Goal: Task Accomplishment & Management: Manage account settings

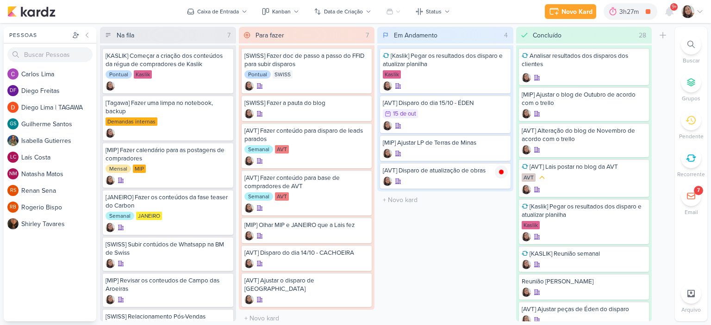
scroll to position [4, 0]
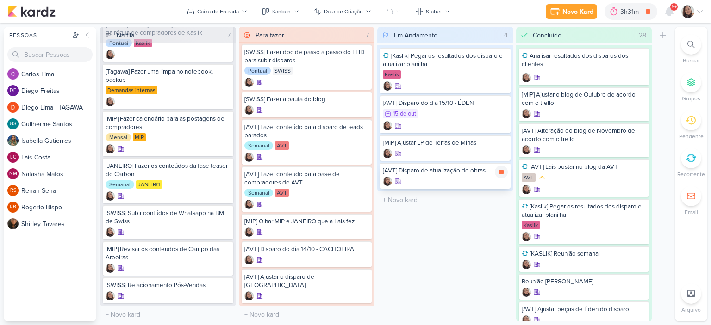
click at [464, 177] on div at bounding box center [445, 181] width 125 height 9
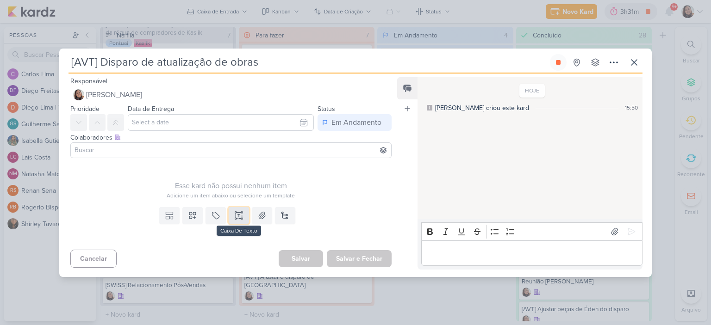
click at [237, 210] on button at bounding box center [239, 215] width 20 height 17
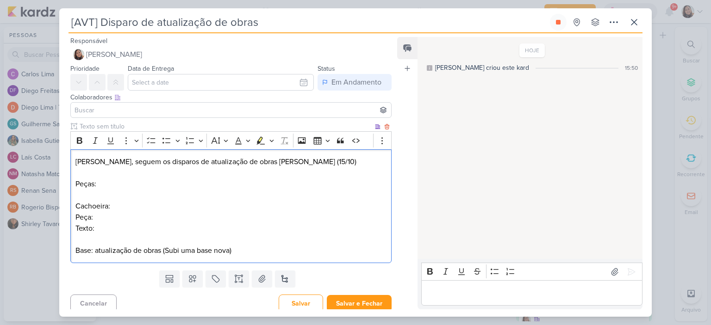
click at [183, 223] on p "Cachoeira: Peça: Texto: Base: atualização de obras (Subi uma base nova)" at bounding box center [230, 229] width 311 height 56
click at [179, 218] on p "Cachoeira: Peça: Texto: Base: atualização de obras (Subi uma base nova)" at bounding box center [230, 229] width 311 height 56
click at [205, 238] on p "Texto: Base: atualização de obras (Subi uma base nova)" at bounding box center [230, 239] width 311 height 33
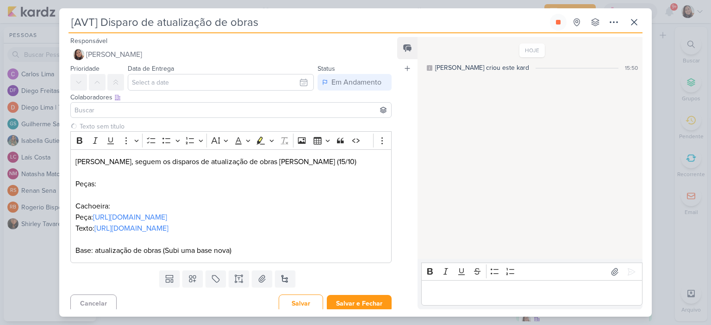
click at [295, 25] on input "[AVT] Disparo de atualização de obras" at bounding box center [309, 22] width 480 height 17
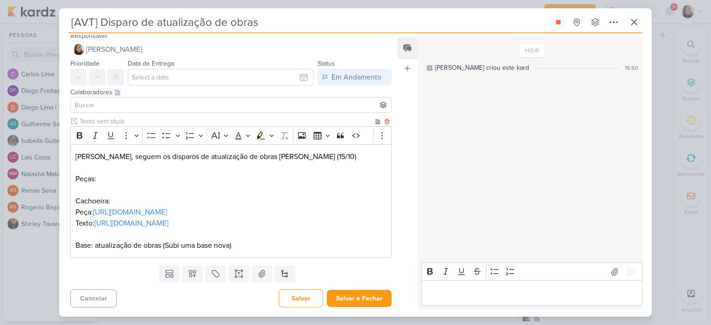
scroll to position [26, 0]
type input "[AVT] Disparo de atualização de obras - c"
type input "[AVT] Disparo de atualização de obras - cAce"
type input "[AVT] Disparo de atualização de obras - cAceh"
type input "[AVT] Disparo de atualização de obras - cAcehora"
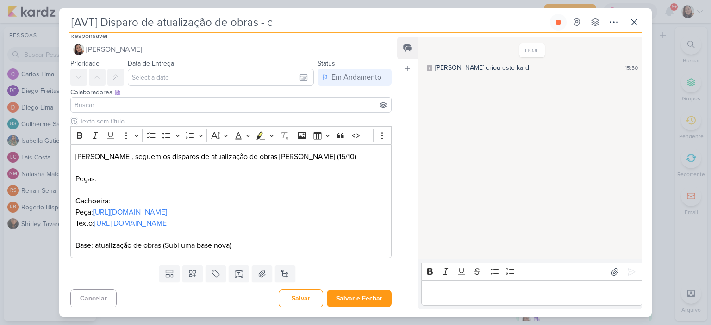
type input "[AVT] Disparo de atualização de obras -"
type input "[AVT] Disparo de atualização de obras - Ca"
type input "[AVT] Disparo de atualização de obras - Cace"
type input "[AVT] Disparo de atualização de obras - Cac"
type input "[AVT] Disparo de atualização de obras - Cach"
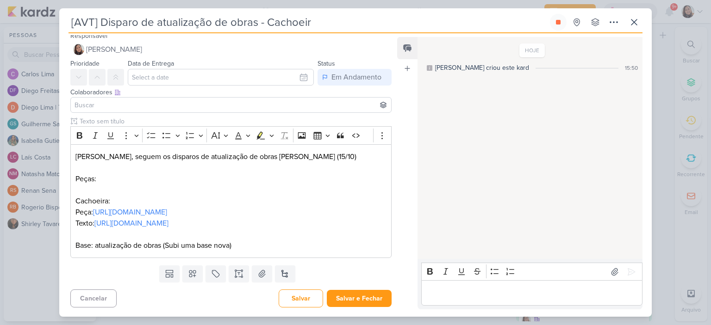
type input "[AVT] Disparo de atualização de obras - Cachoeira"
drag, startPoint x: 322, startPoint y: 25, endPoint x: 69, endPoint y: 21, distance: 253.7
click at [69, 21] on input "[AVT] Disparo de atualização de obras - Cachoeira" at bounding box center [309, 22] width 480 height 17
type input "[AVT] Disparo de atualização de obras - Cachoeira"
click at [253, 151] on p "Diego, seguem os disparos de atualização de obras ara amanhã (15/10)" at bounding box center [230, 156] width 311 height 11
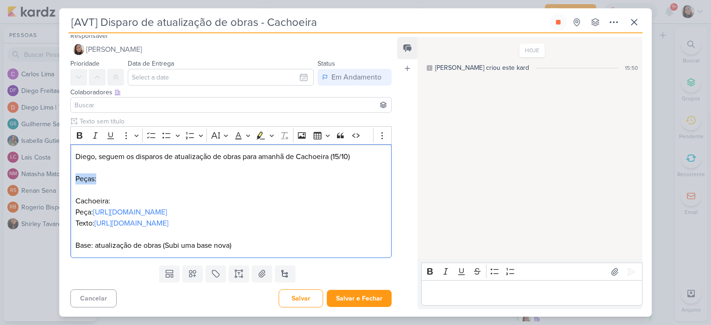
drag, startPoint x: 99, startPoint y: 161, endPoint x: 56, endPoint y: 157, distance: 42.7
click at [56, 157] on div "[AVT] Disparo de atualização de obras - Cachoeira" at bounding box center [355, 162] width 711 height 325
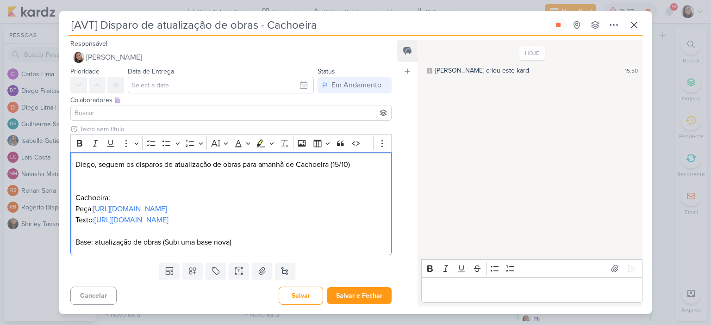
scroll to position [4, 0]
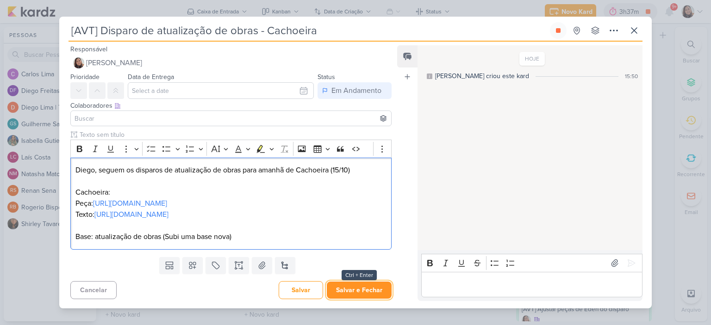
click at [347, 299] on button "Salvar e Fechar" at bounding box center [359, 290] width 65 height 17
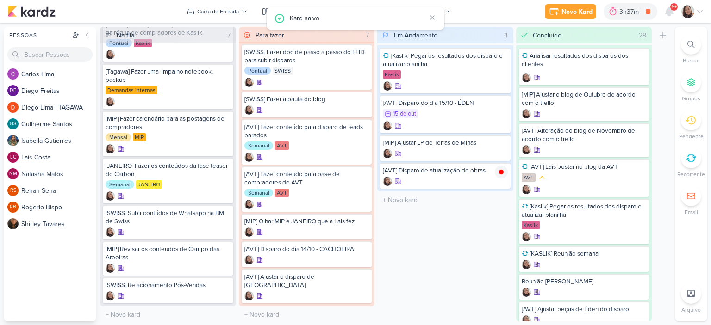
scroll to position [0, 0]
click at [422, 206] on input "text" at bounding box center [445, 208] width 132 height 13
paste input "[AVT] Disparo de atualização de obras - Cachoeira"
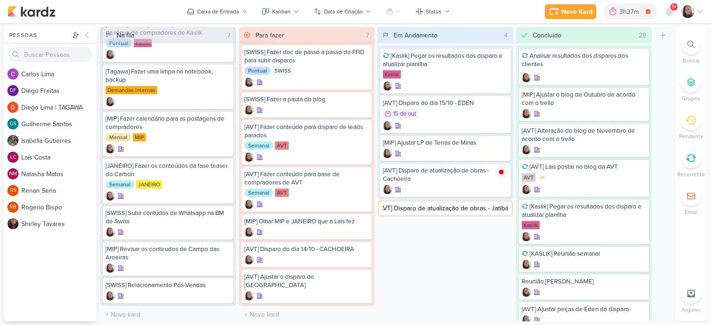
type input "[AVT] Disparo de atualização de obras - Jatibás"
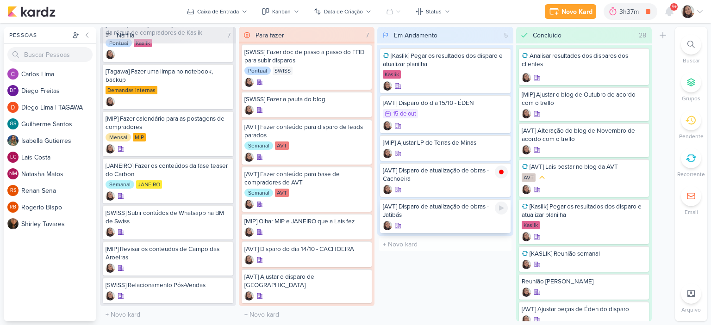
click at [468, 221] on div at bounding box center [445, 225] width 125 height 9
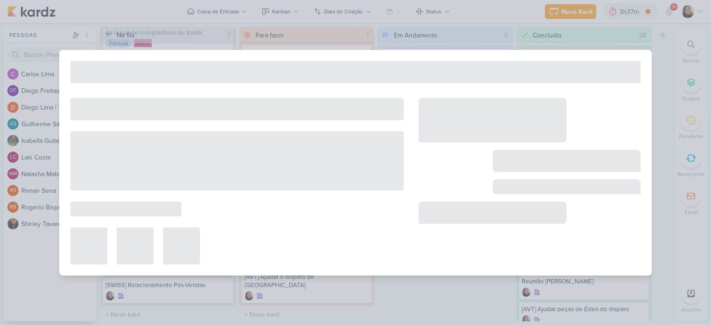
type input "[AVT] Disparo de atualização de obras - Jatibás"
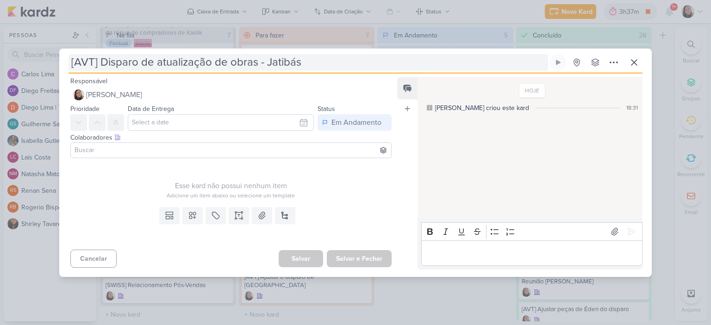
click at [286, 61] on input "[AVT] Disparo de atualização de obras - Jatibás" at bounding box center [309, 62] width 480 height 17
type input "[AVT] Disparo de atualização de obras - Jatbás"
type input "[AVT] Disparo de atualização de obras - Jatobás"
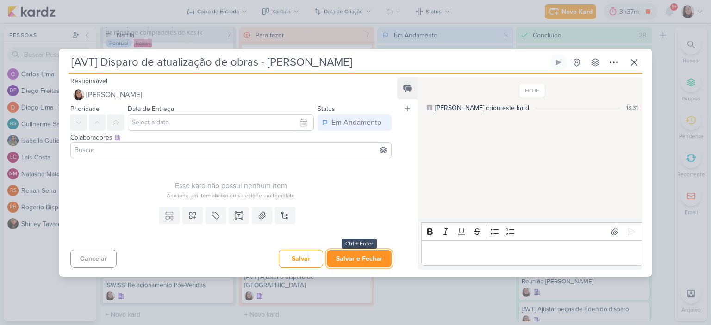
click at [349, 257] on button "Salvar e Fechar" at bounding box center [359, 258] width 65 height 17
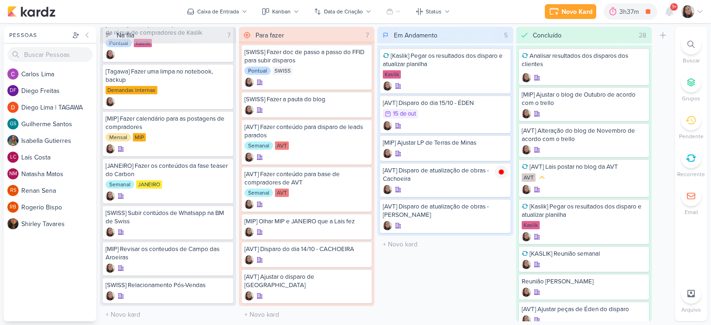
click at [702, 11] on icon at bounding box center [699, 11] width 7 height 7
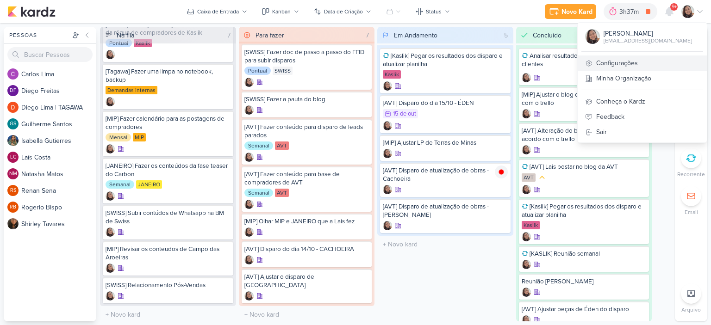
click at [629, 59] on link "Configurações" at bounding box center [642, 63] width 129 height 15
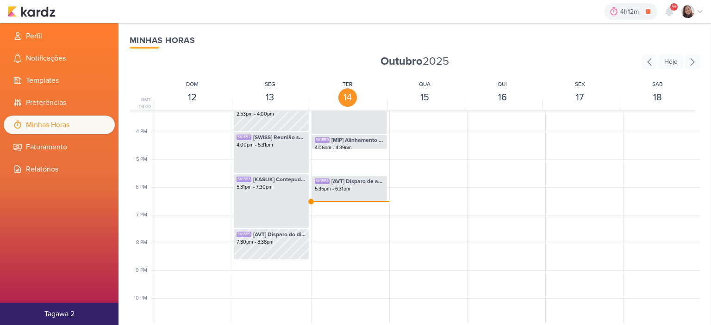
scroll to position [408, 0]
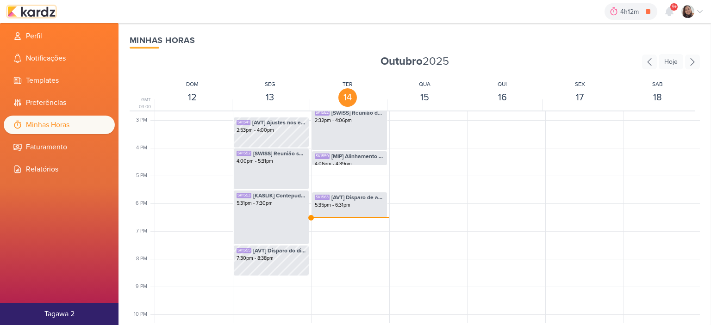
click at [36, 12] on img at bounding box center [31, 11] width 48 height 11
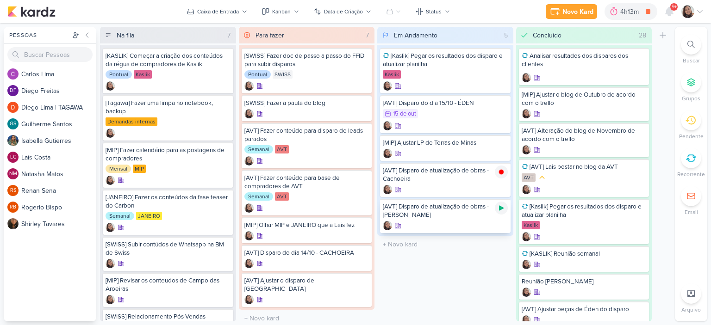
click at [502, 209] on icon at bounding box center [501, 208] width 7 height 7
click at [459, 185] on div at bounding box center [445, 189] width 125 height 9
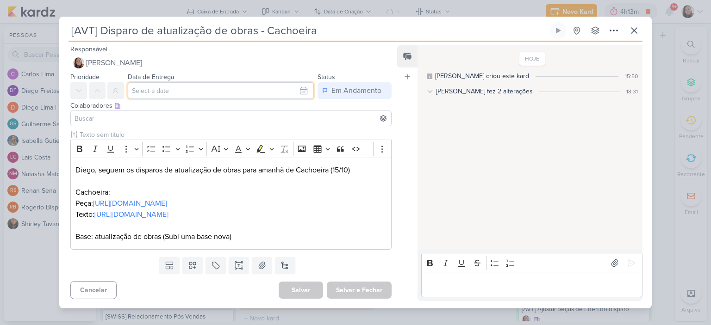
click at [201, 87] on input "text" at bounding box center [221, 90] width 186 height 17
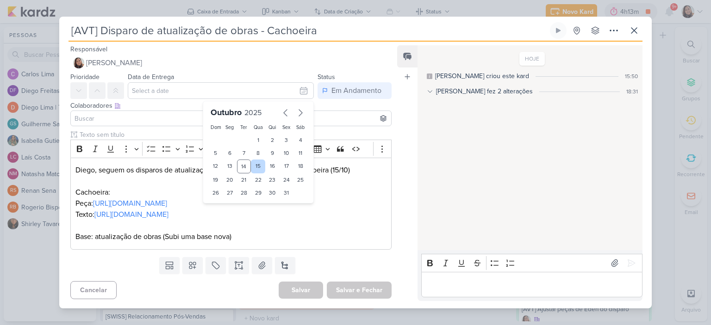
click at [254, 160] on div "15" at bounding box center [258, 167] width 14 height 14
type input "15 de outubro de 2025 às 23:59"
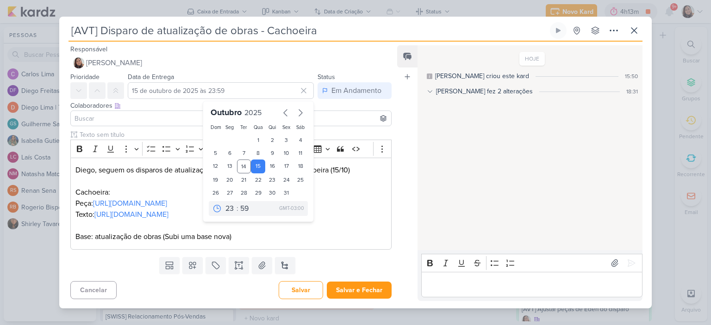
click at [120, 113] on input at bounding box center [231, 118] width 317 height 11
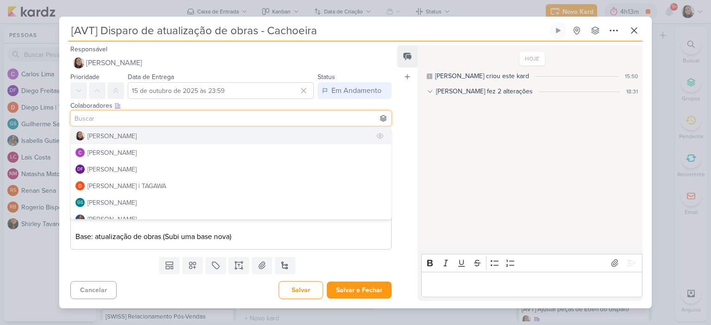
click at [112, 131] on div "[PERSON_NAME]" at bounding box center [111, 136] width 49 height 10
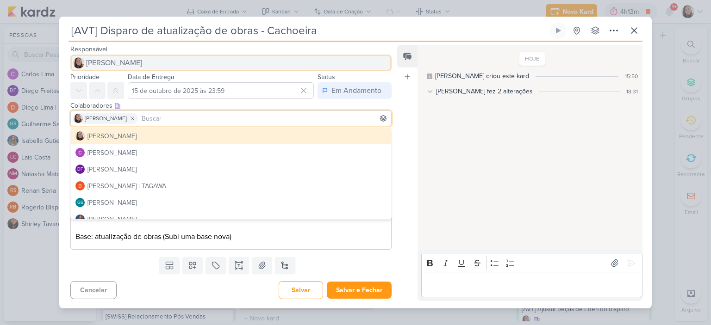
click at [112, 57] on span "[PERSON_NAME]" at bounding box center [114, 62] width 56 height 11
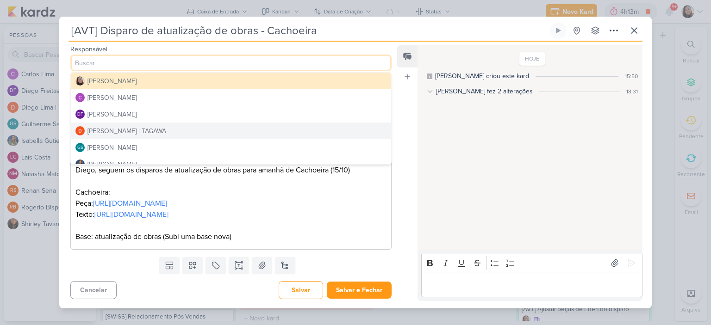
click at [105, 126] on div "[PERSON_NAME] | TAGAWA" at bounding box center [126, 131] width 79 height 10
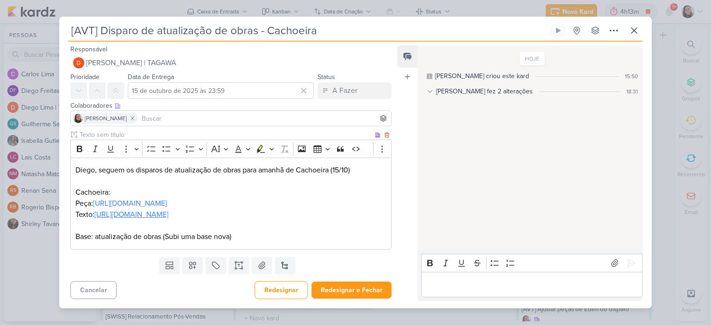
scroll to position [4, 0]
click at [350, 297] on button "Redesignar e Fechar" at bounding box center [352, 290] width 80 height 17
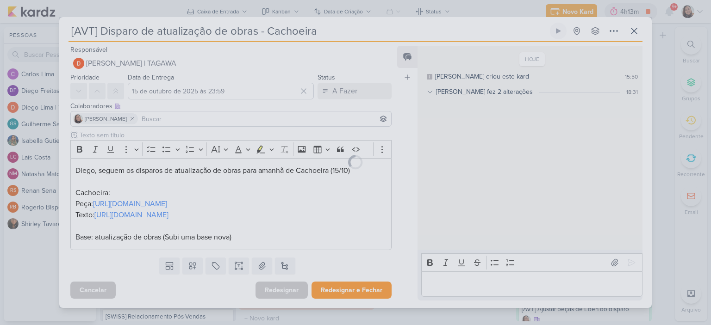
scroll to position [4, 0]
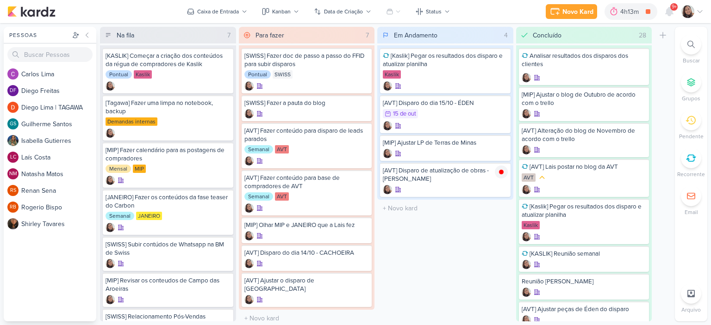
click at [698, 13] on icon at bounding box center [699, 11] width 7 height 7
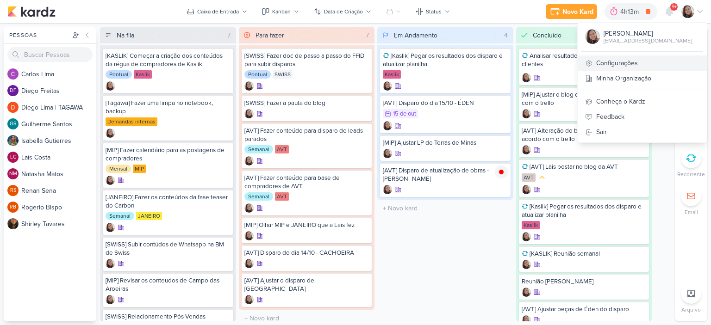
click at [622, 60] on link "Configurações" at bounding box center [642, 63] width 129 height 15
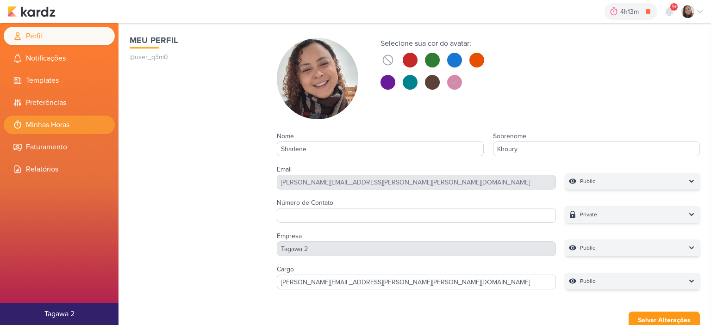
click at [56, 122] on li "Minhas Horas" at bounding box center [59, 125] width 111 height 19
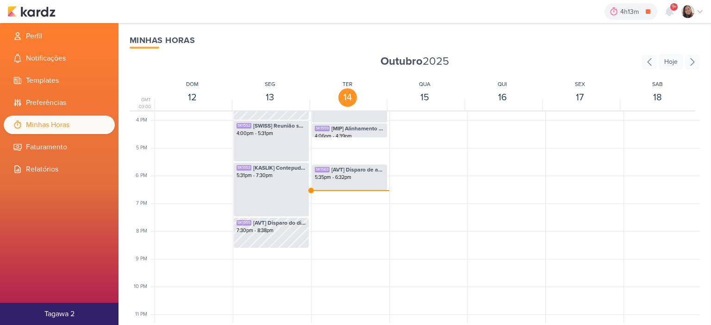
scroll to position [450, 0]
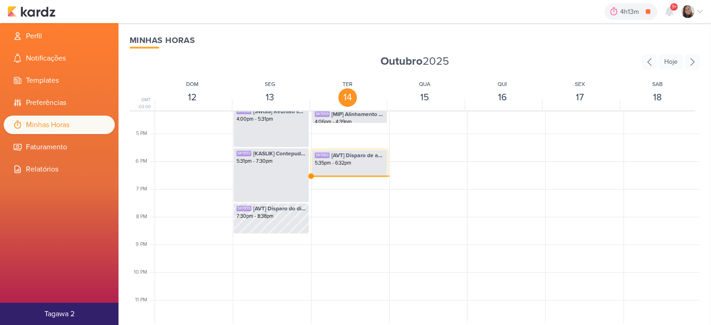
click at [352, 164] on div "5:35pm - 6:32pm" at bounding box center [349, 163] width 69 height 7
select select "pm"
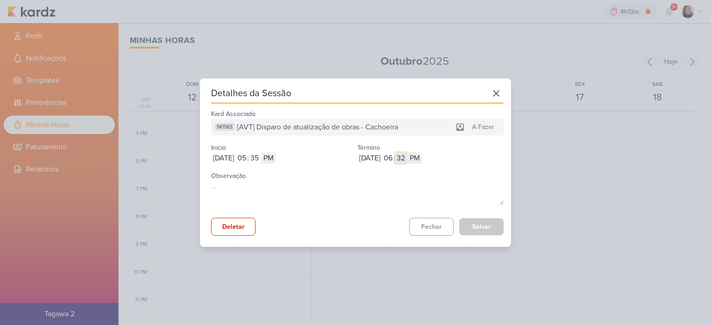
click at [406, 160] on input "32" at bounding box center [400, 158] width 11 height 11
type input "16"
click at [478, 231] on button "Salvar" at bounding box center [481, 226] width 44 height 17
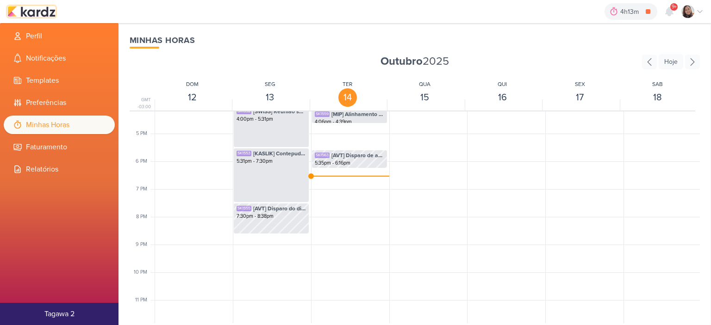
click at [37, 16] on img at bounding box center [31, 11] width 48 height 11
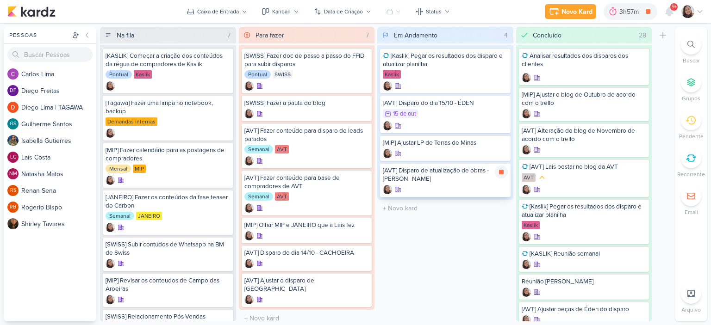
click at [461, 177] on div "[AVT] Disparo de atualização de obras - [PERSON_NAME]" at bounding box center [445, 175] width 125 height 17
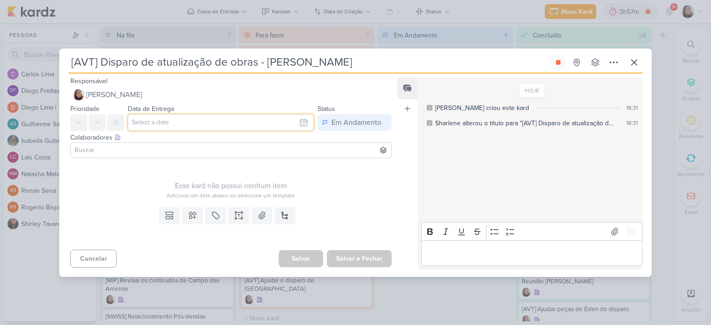
click at [295, 119] on input "text" at bounding box center [221, 122] width 186 height 17
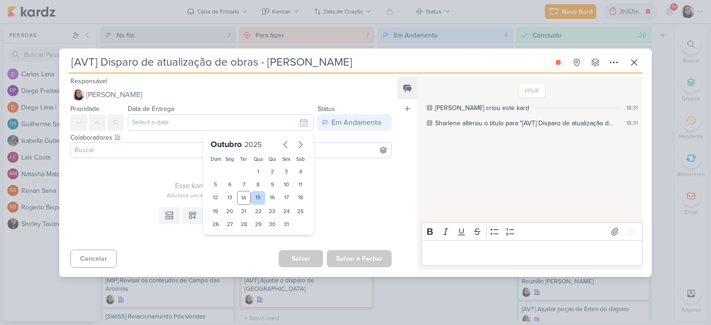
click at [256, 196] on div "15" at bounding box center [258, 198] width 14 height 14
type input "15 de outubro de 2025 às 23:59"
click at [350, 175] on div "Esse kard não possui nenhum item Adicione um item abaixo ou selecione um templa…" at bounding box center [230, 181] width 321 height 38
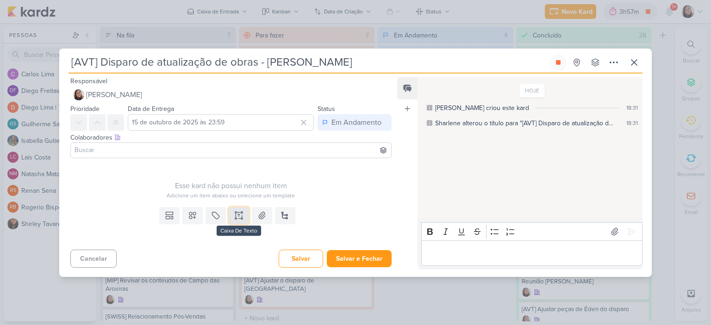
click at [239, 216] on icon at bounding box center [239, 215] width 0 height 2
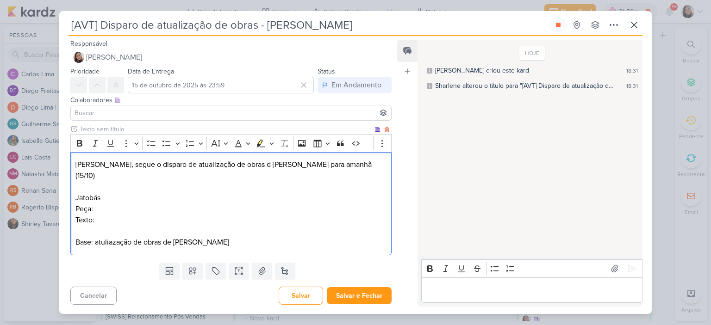
click at [268, 204] on p "Peça:" at bounding box center [230, 209] width 311 height 11
click at [188, 218] on p "Texto:" at bounding box center [230, 220] width 311 height 11
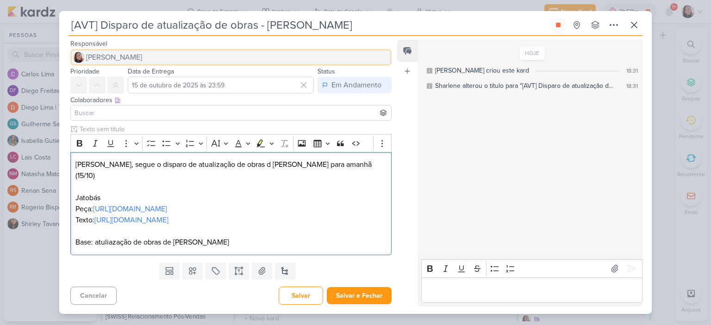
click at [98, 59] on span "[PERSON_NAME]" at bounding box center [114, 57] width 56 height 11
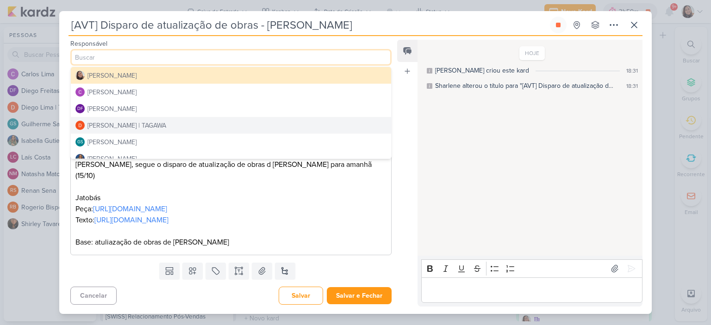
click at [96, 121] on div "Diego Lima | TAGAWA" at bounding box center [126, 126] width 79 height 10
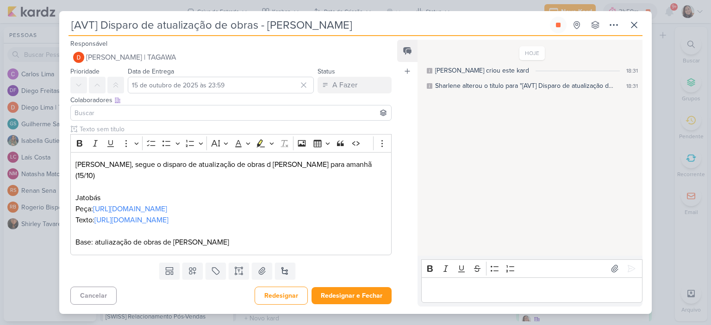
click at [99, 110] on input at bounding box center [231, 112] width 317 height 11
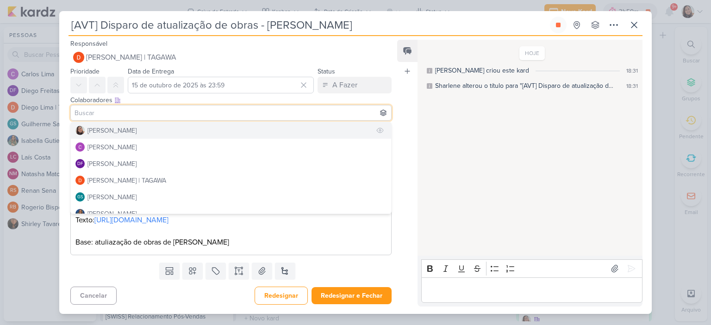
click at [106, 130] on div "[PERSON_NAME]" at bounding box center [111, 131] width 49 height 10
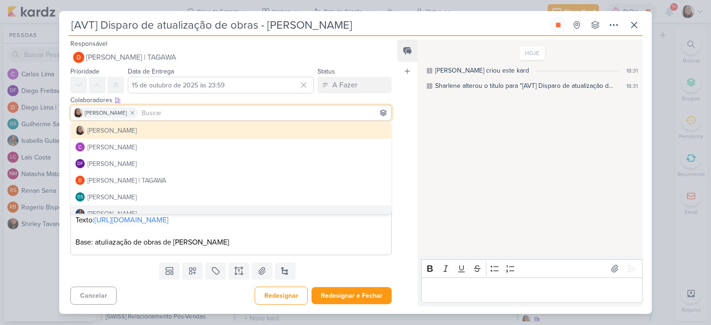
click at [367, 259] on div "Clique para deixar o item visível somente à membros da sua organização Rich Tex…" at bounding box center [227, 192] width 336 height 134
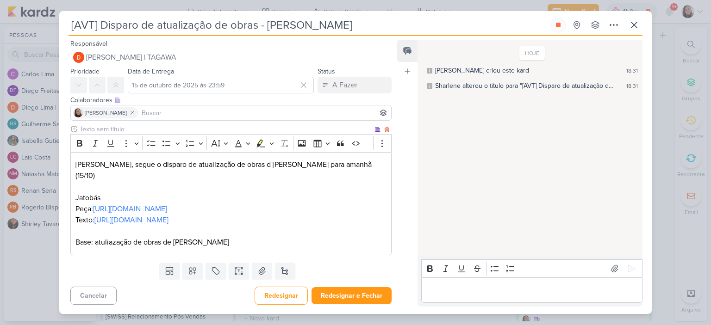
scroll to position [15, 0]
click at [354, 301] on button "Redesignar e Fechar" at bounding box center [352, 295] width 80 height 17
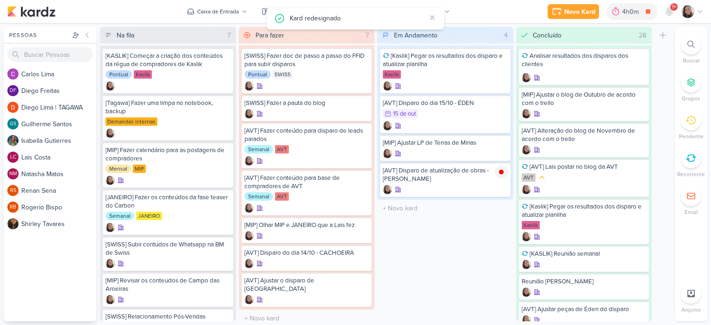
scroll to position [0, 0]
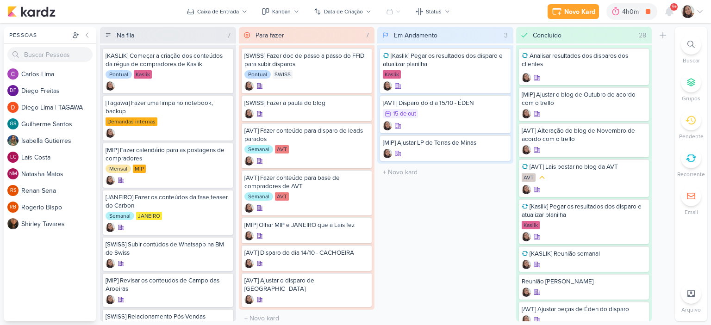
click at [700, 14] on icon at bounding box center [699, 11] width 7 height 7
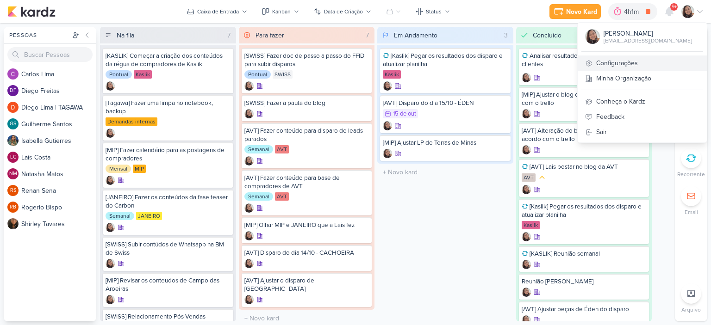
click at [624, 64] on link "Configurações" at bounding box center [642, 63] width 129 height 15
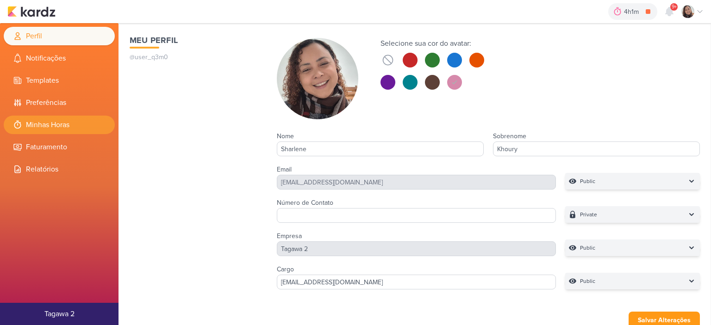
click at [54, 128] on li "Minhas Horas" at bounding box center [59, 125] width 111 height 19
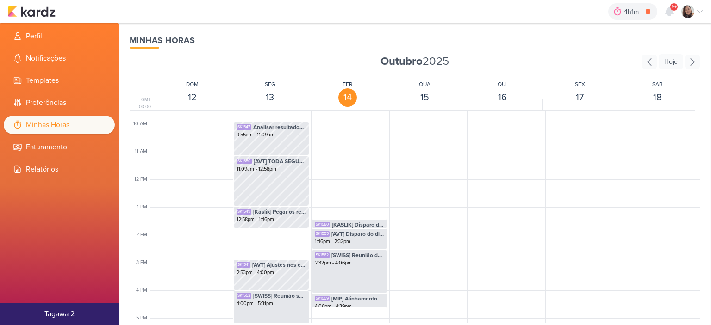
scroll to position [404, 0]
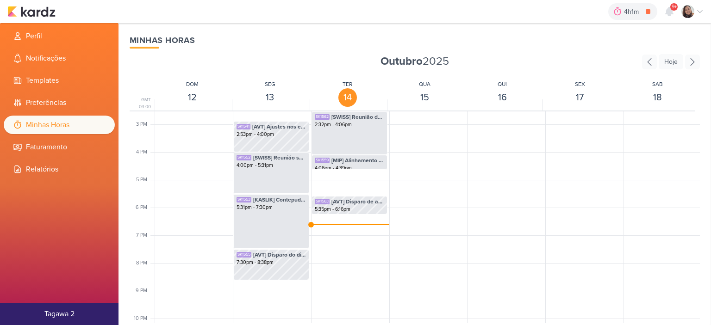
click at [43, 19] on div "4h1m [AVT] Disparo de atualização de obras - Jatobás 0h0m Hoje 4h1m Semana 0h0m…" at bounding box center [355, 11] width 696 height 23
click at [44, 13] on img at bounding box center [31, 11] width 48 height 11
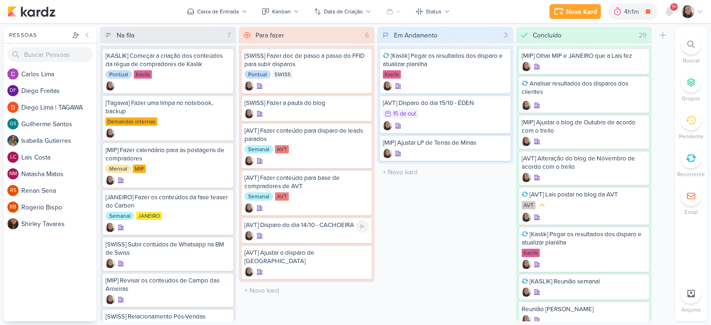
click at [288, 231] on div at bounding box center [306, 235] width 125 height 9
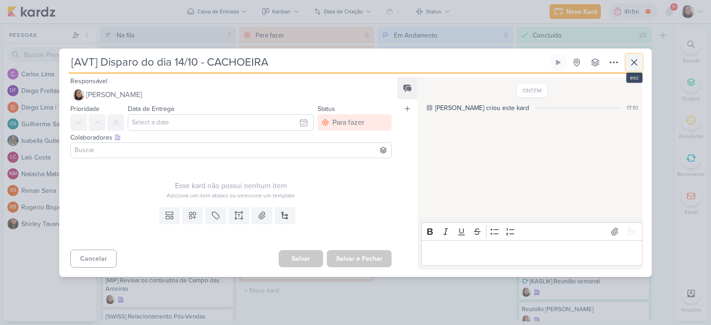
click at [633, 62] on icon at bounding box center [634, 62] width 11 height 11
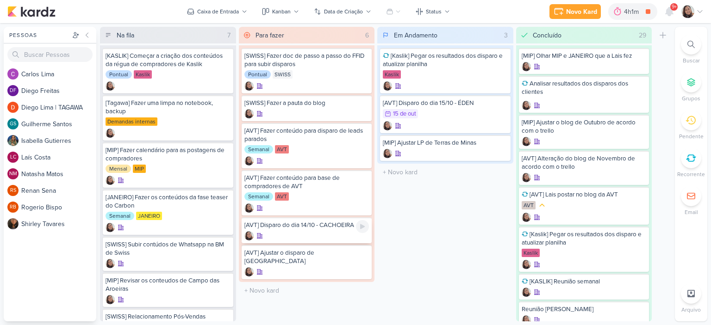
click at [287, 229] on div "[AVT] Disparo do dia 14/10 - CACHOEIRA" at bounding box center [307, 231] width 131 height 26
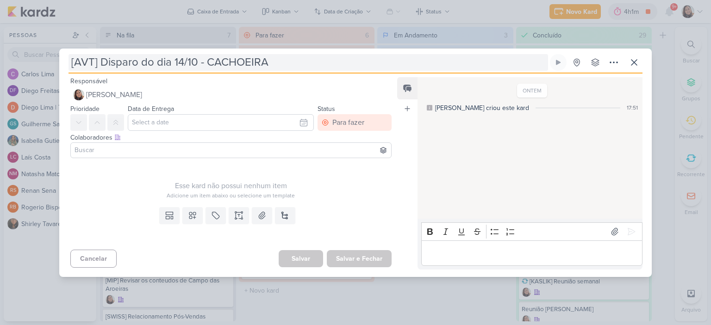
click at [181, 59] on input "[AVT] Disparo do dia 14/10 - CACHOEIRA" at bounding box center [309, 62] width 480 height 17
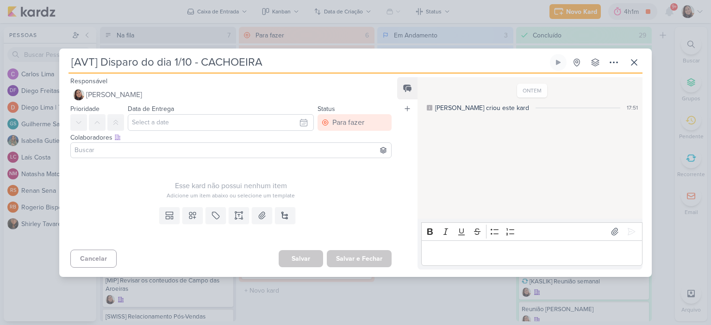
type input "[AVT] Disparo do dia 16/10 - CACHOEIRA"
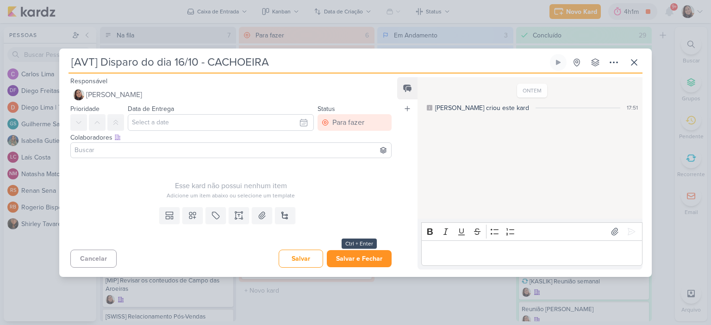
type input "[AVT] Disparo do dia 16/10 - CACHOEIRA"
click at [366, 260] on button "Salvar e Fechar" at bounding box center [359, 258] width 65 height 17
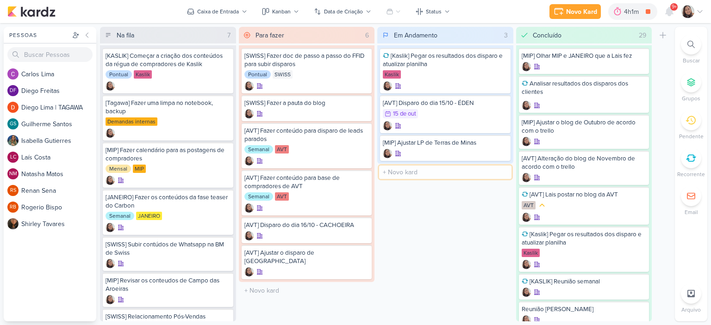
click at [391, 172] on input "text" at bounding box center [445, 172] width 132 height 13
type input "[AVT] Subir base de atualização de obras no RD"
click at [698, 10] on icon at bounding box center [699, 11] width 7 height 7
click at [701, 12] on icon at bounding box center [699, 11] width 7 height 7
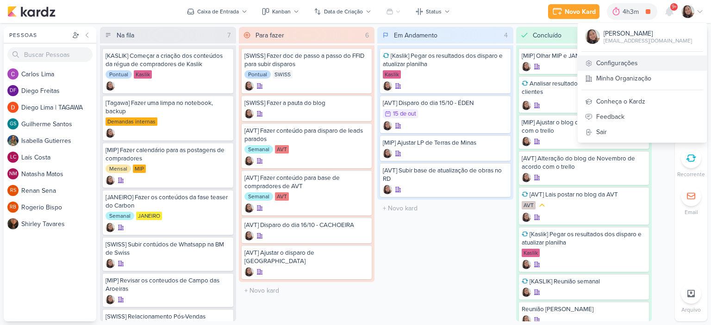
click at [622, 56] on link "Configurações" at bounding box center [642, 63] width 129 height 15
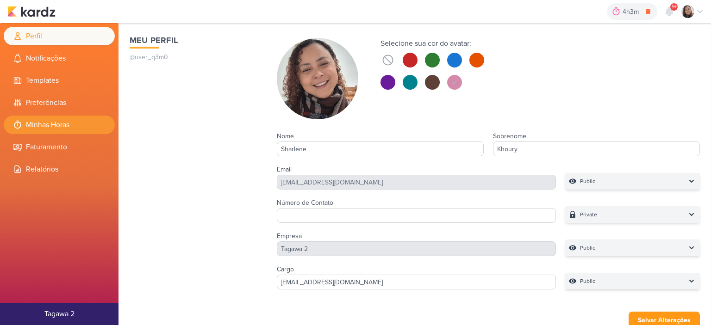
click at [68, 130] on li "Minhas Horas" at bounding box center [59, 125] width 111 height 19
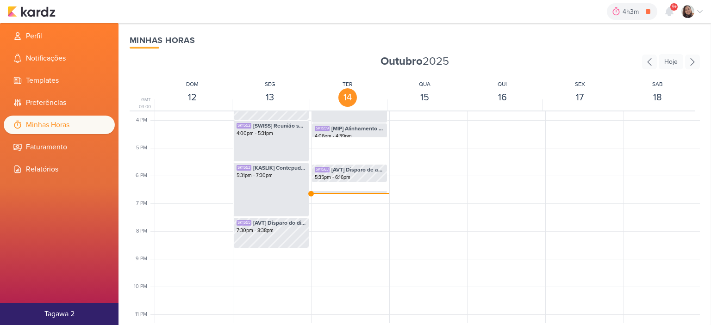
scroll to position [450, 0]
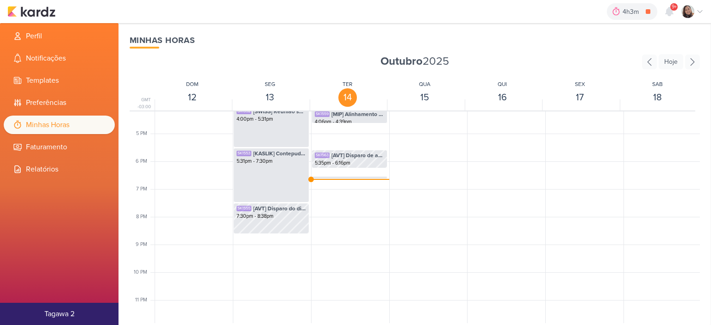
click at [348, 178] on span "[AVT] Disparo de atualização de obras - [PERSON_NAME]" at bounding box center [357, 182] width 53 height 8
select select "pm"
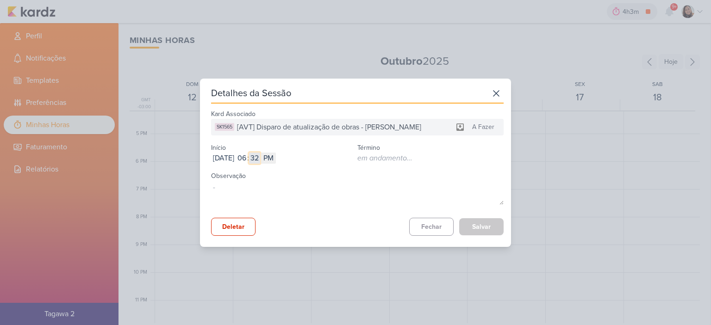
click at [260, 159] on input "32" at bounding box center [254, 158] width 11 height 11
type input "16"
click at [489, 227] on button "Salvar" at bounding box center [481, 226] width 44 height 17
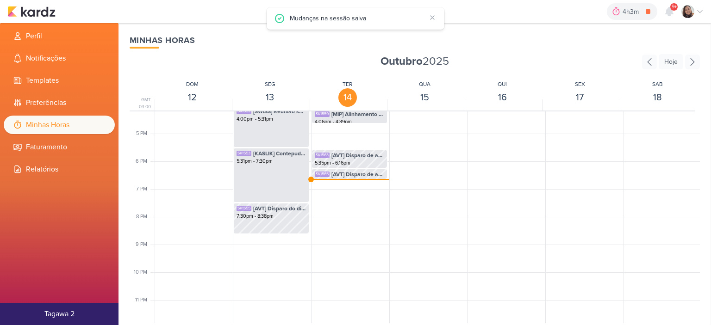
click at [44, 18] on div "4h3m [AVT] Disparo de atualização de obras - Jatobás 0h0m Hoje 4h3m Semana 0h0m…" at bounding box center [355, 11] width 696 height 23
click at [44, 11] on img at bounding box center [31, 11] width 48 height 11
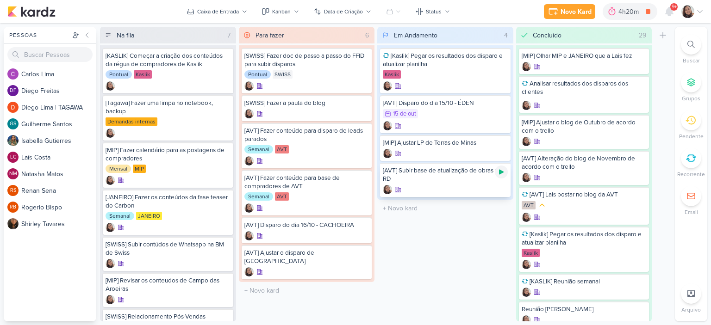
click at [500, 171] on icon at bounding box center [501, 172] width 5 height 5
click at [501, 104] on icon at bounding box center [501, 104] width 5 height 5
click at [459, 112] on div "15/10 15 de out" at bounding box center [445, 114] width 125 height 10
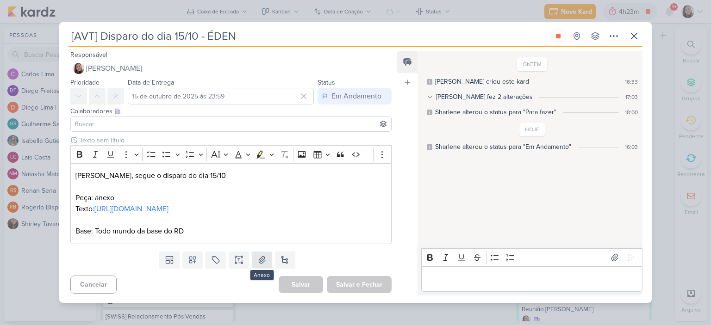
click at [262, 272] on div "Templates Campos Personalizados Marcadores Caixa De Texto Anexo Novo Subkard" at bounding box center [227, 260] width 336 height 24
click at [259, 263] on icon at bounding box center [262, 259] width 6 height 7
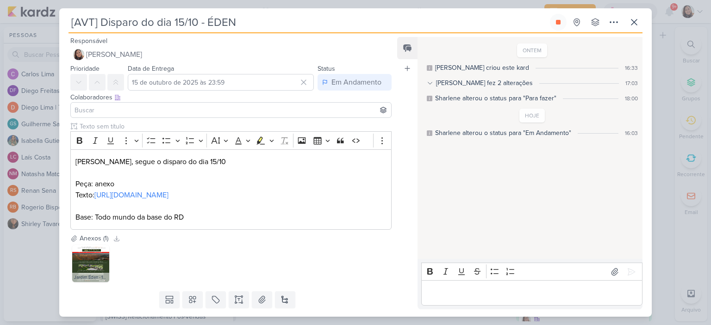
click at [210, 112] on input at bounding box center [231, 110] width 317 height 11
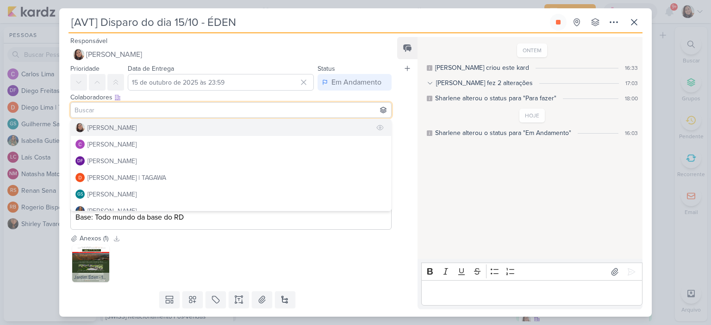
click at [118, 126] on div "[PERSON_NAME]" at bounding box center [111, 128] width 49 height 10
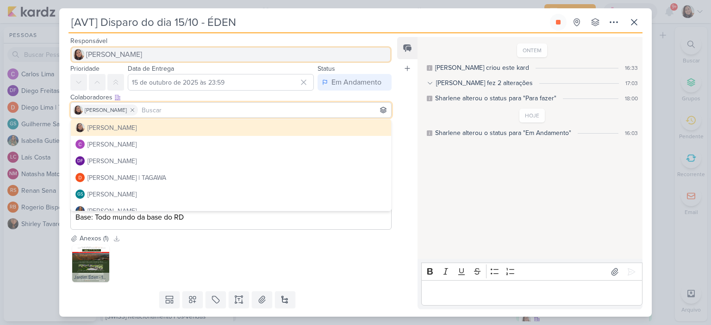
click at [128, 56] on span "[PERSON_NAME]" at bounding box center [114, 54] width 56 height 11
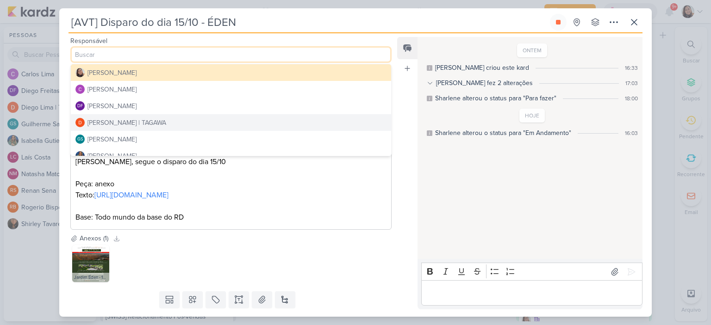
click at [118, 123] on div "Diego Lima | TAGAWA" at bounding box center [126, 123] width 79 height 10
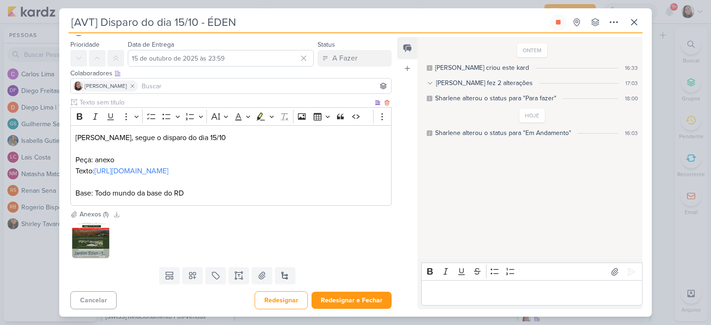
scroll to position [37, 0]
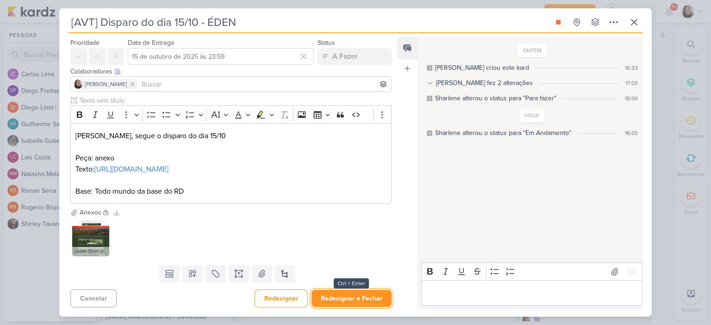
click at [362, 294] on button "Redesignar e Fechar" at bounding box center [352, 298] width 80 height 17
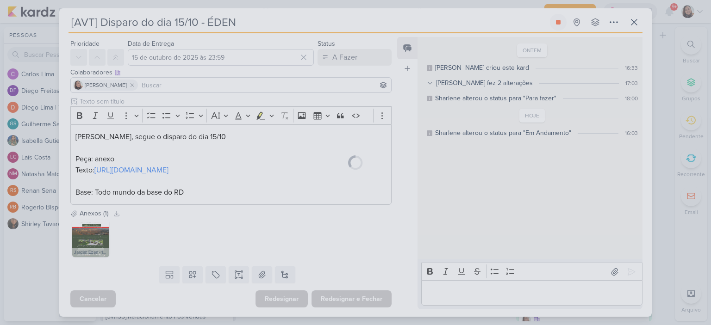
scroll to position [36, 0]
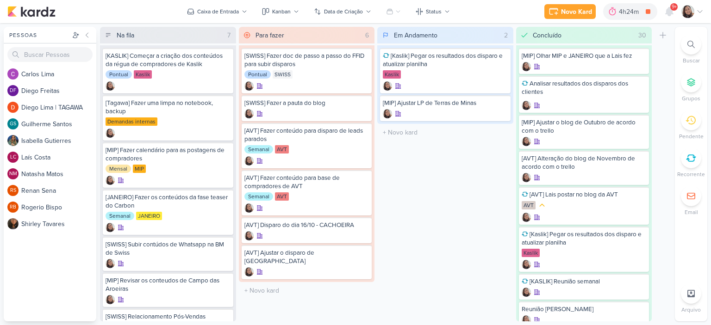
click at [698, 12] on icon at bounding box center [699, 11] width 7 height 7
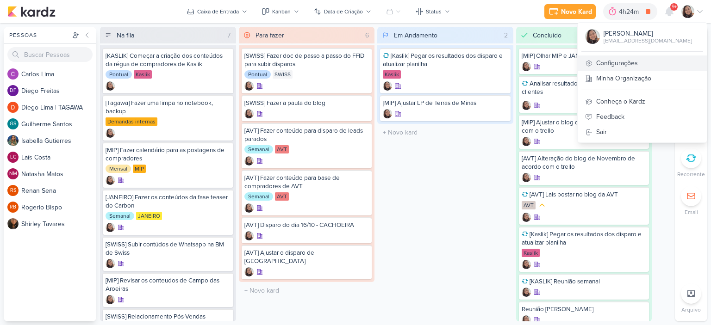
click at [617, 61] on link "Configurações" at bounding box center [642, 63] width 129 height 15
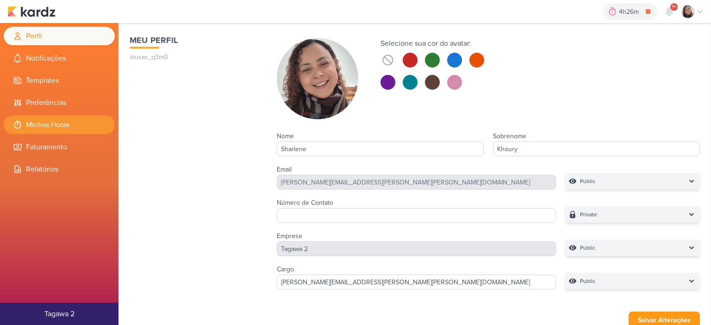
click at [37, 116] on li "Minhas Horas" at bounding box center [59, 125] width 111 height 19
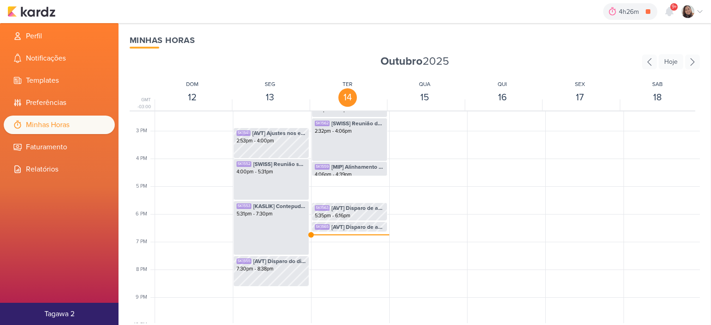
scroll to position [450, 0]
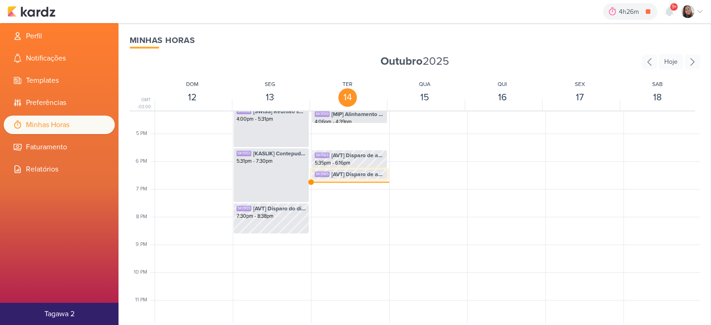
click at [355, 177] on span "[AVT] Disparo de atualização de obras - [PERSON_NAME]" at bounding box center [357, 174] width 53 height 8
select select "pm"
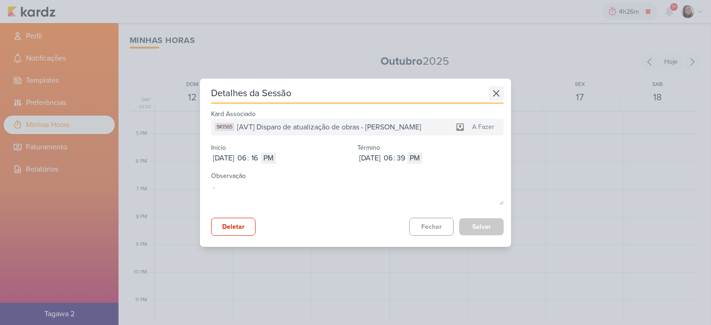
click at [498, 89] on icon at bounding box center [496, 93] width 15 height 15
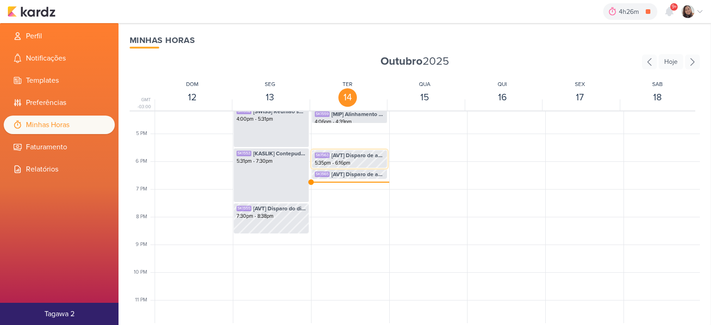
click at [350, 161] on div "5:35pm - 6:16pm" at bounding box center [349, 163] width 69 height 7
select select "pm"
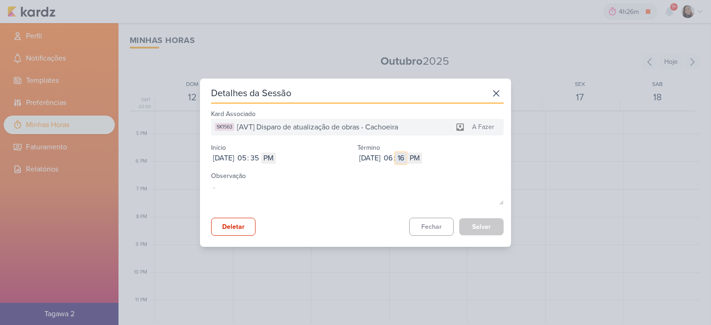
click at [406, 161] on input "16" at bounding box center [400, 158] width 11 height 11
type input "09"
click at [476, 226] on button "Salvar" at bounding box center [481, 226] width 44 height 17
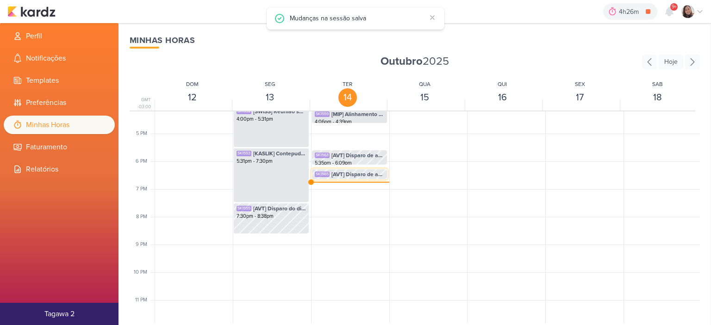
click at [352, 175] on span "[AVT] Disparo de atualização de obras - [PERSON_NAME]" at bounding box center [357, 174] width 53 height 8
select select "pm"
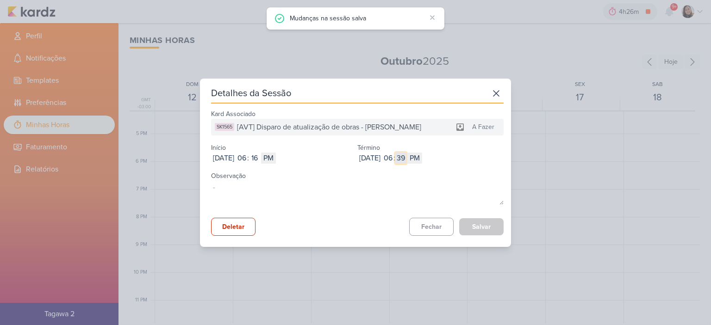
click at [406, 160] on input "39" at bounding box center [400, 158] width 11 height 11
click at [260, 155] on input "16" at bounding box center [254, 158] width 11 height 11
type input "09"
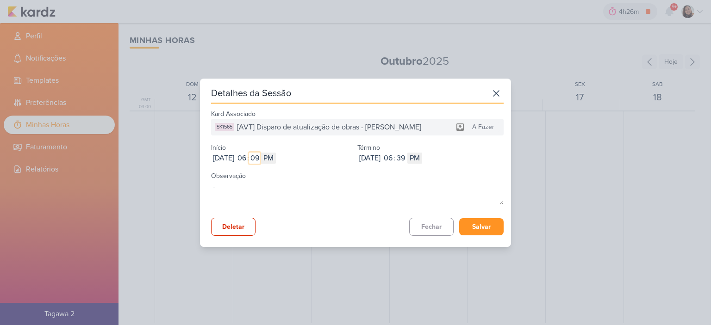
type input "09"
click at [471, 222] on button "Salvar" at bounding box center [481, 226] width 44 height 17
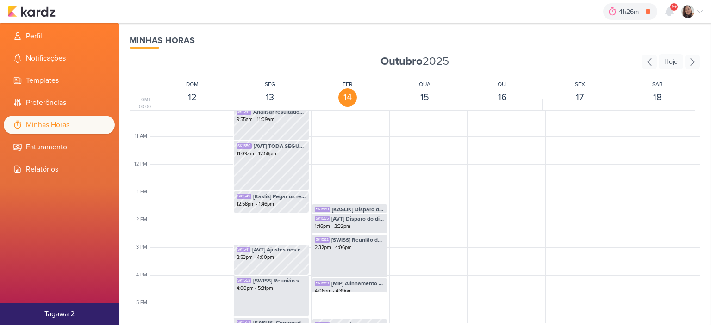
scroll to position [265, 0]
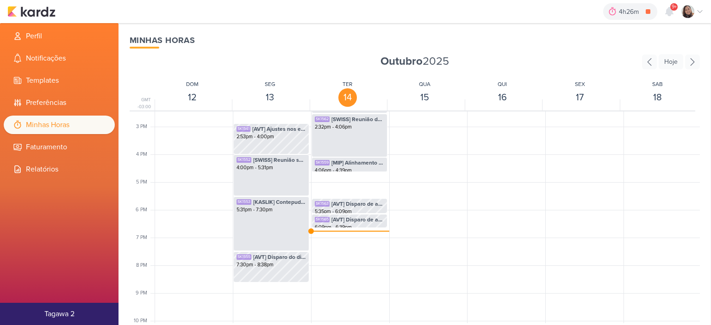
scroll to position [404, 0]
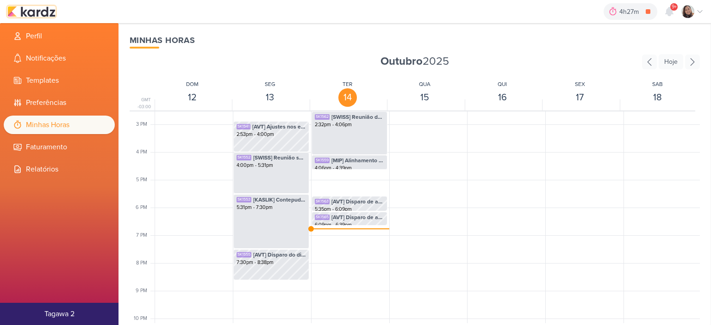
click at [41, 15] on img at bounding box center [31, 11] width 48 height 11
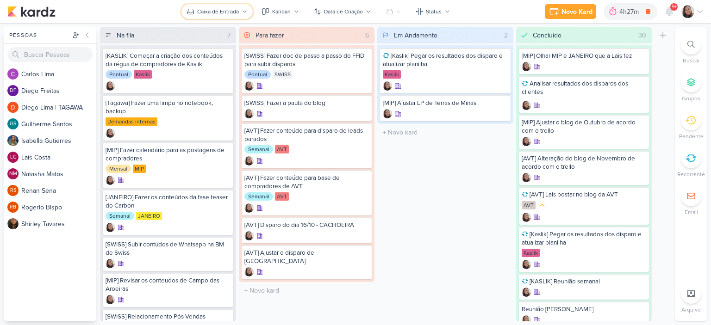
click at [211, 15] on div "Caixa de Entrada" at bounding box center [218, 11] width 42 height 8
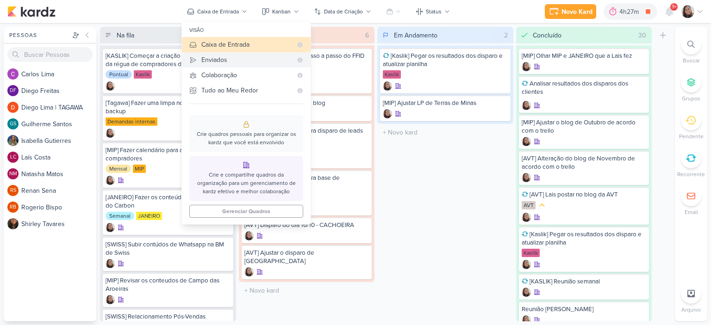
click at [211, 64] on div "Enviados" at bounding box center [246, 60] width 91 height 10
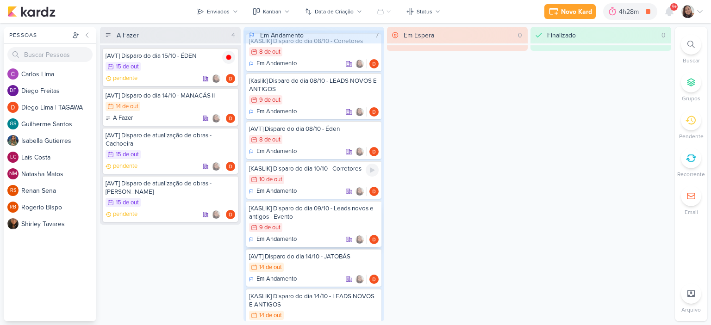
scroll to position [30, 0]
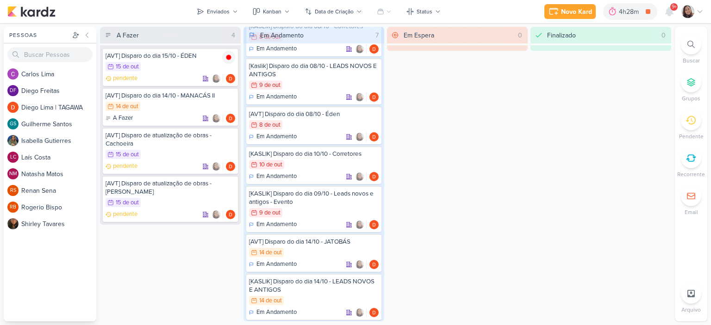
click at [698, 8] on icon at bounding box center [699, 11] width 7 height 7
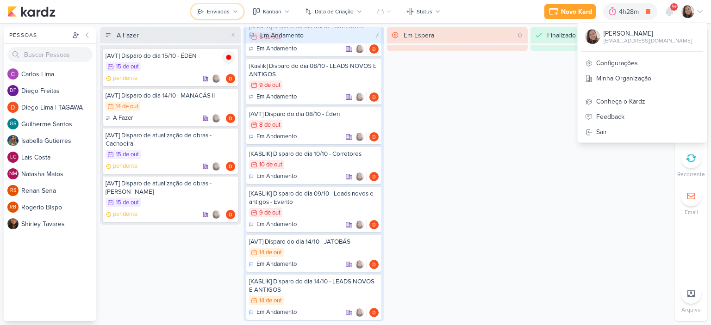
click at [234, 7] on button "Enviados" at bounding box center [217, 11] width 52 height 15
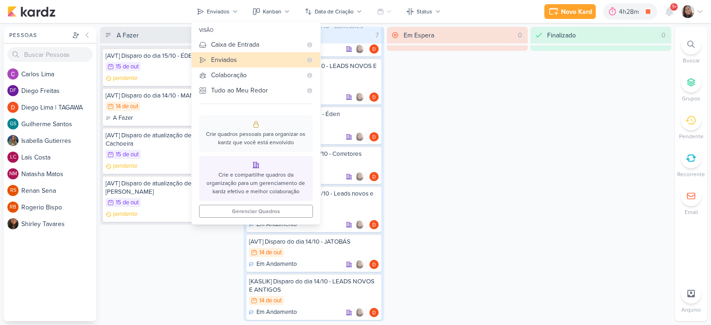
click at [237, 36] on div "visão" at bounding box center [256, 30] width 129 height 13
click at [238, 46] on div "Caixa de Entrada" at bounding box center [256, 45] width 91 height 10
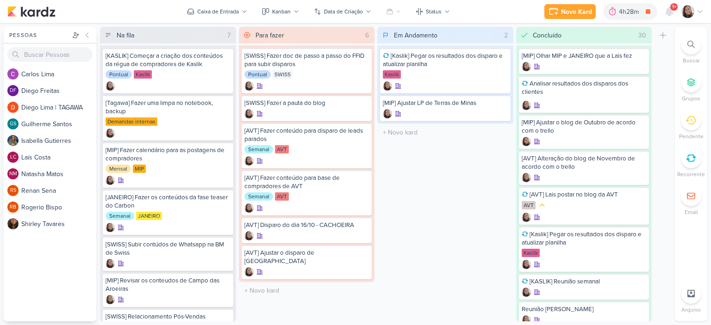
click at [699, 13] on icon at bounding box center [699, 11] width 7 height 7
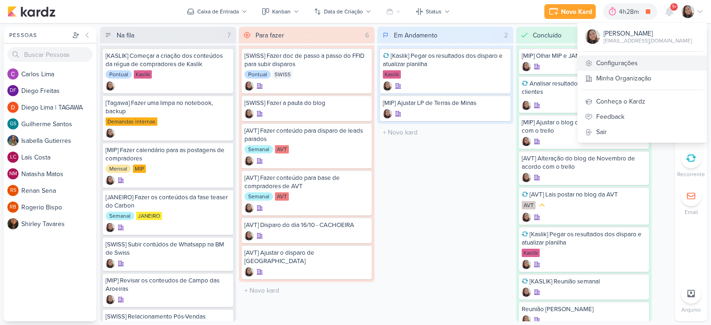
click at [632, 66] on link "Configurações" at bounding box center [642, 63] width 129 height 15
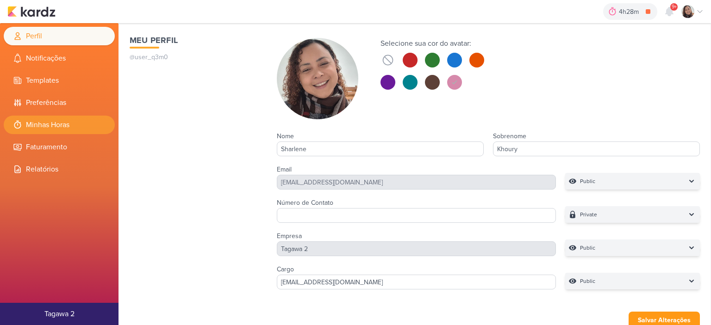
click at [45, 125] on li "Minhas Horas" at bounding box center [59, 125] width 111 height 19
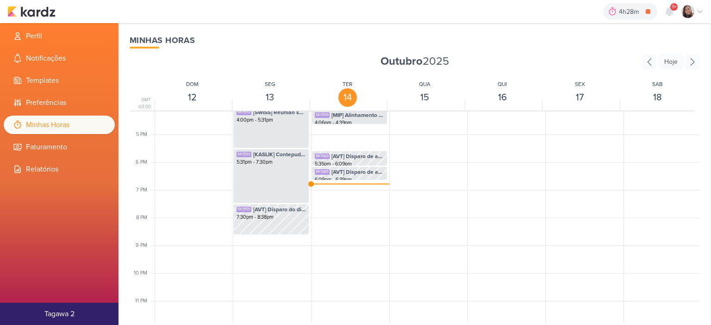
scroll to position [450, 0]
click at [41, 12] on img at bounding box center [31, 11] width 48 height 11
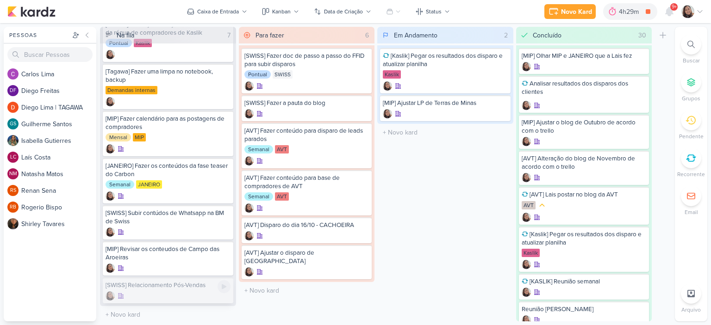
scroll to position [4, 0]
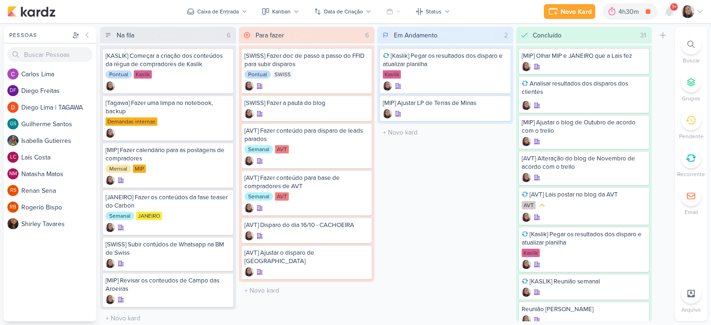
click at [703, 11] on icon at bounding box center [699, 11] width 7 height 7
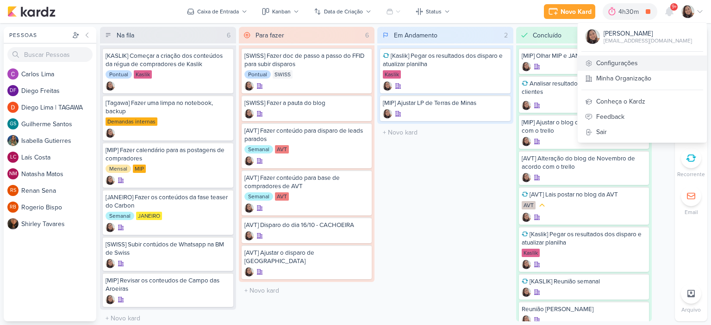
click at [623, 61] on link "Configurações" at bounding box center [642, 63] width 129 height 15
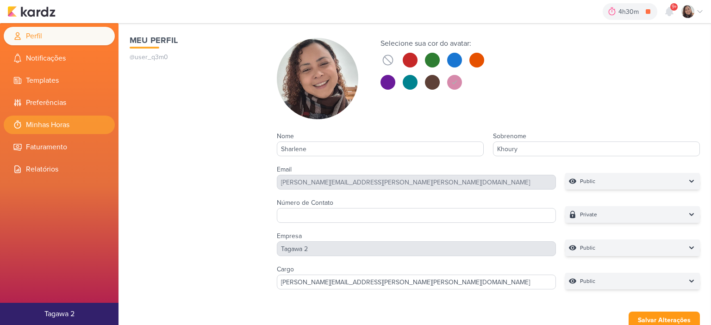
click at [52, 123] on li "Minhas Horas" at bounding box center [59, 125] width 111 height 19
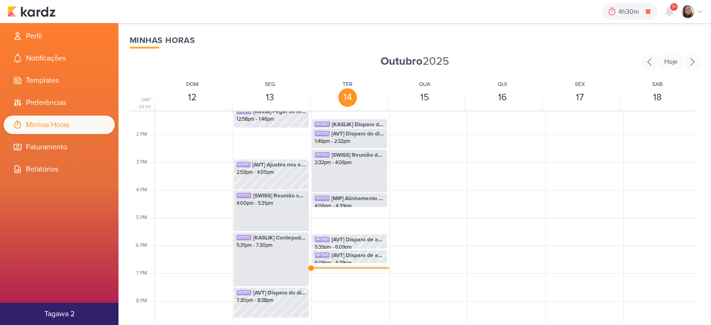
scroll to position [404, 0]
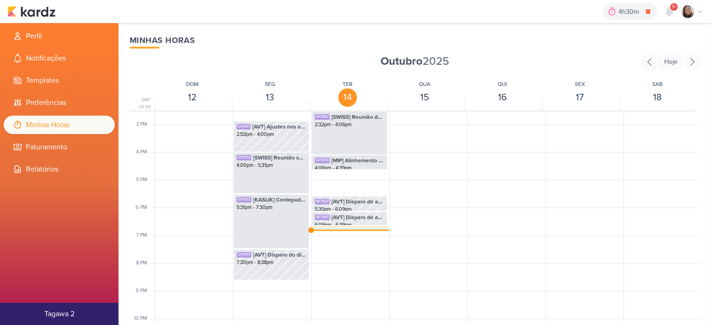
click at [347, 229] on span "[AVT] Disparo do dia 15/10 - ÉDEN" at bounding box center [357, 233] width 53 height 8
select select "pm"
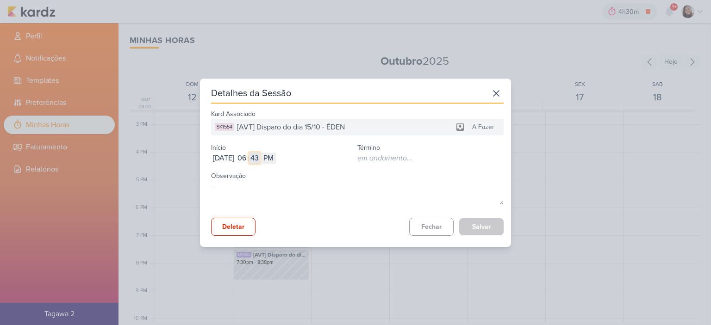
click at [260, 162] on input "43" at bounding box center [254, 158] width 11 height 11
type input "39"
click at [482, 224] on button "Salvar" at bounding box center [481, 226] width 44 height 17
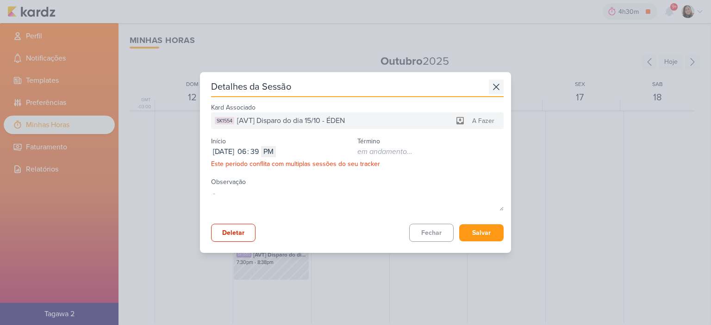
click at [491, 87] on icon at bounding box center [496, 87] width 15 height 15
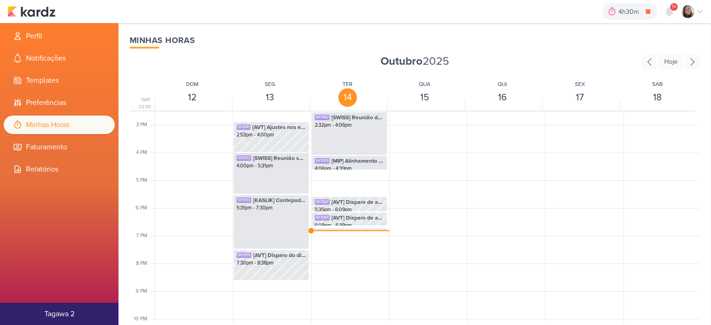
scroll to position [404, 0]
click at [51, 11] on img at bounding box center [31, 11] width 48 height 11
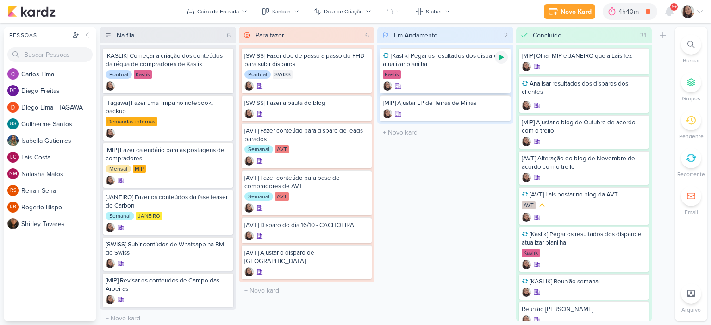
click at [501, 59] on icon at bounding box center [501, 57] width 7 height 7
click at [500, 104] on icon at bounding box center [501, 104] width 5 height 5
click at [702, 11] on icon at bounding box center [699, 11] width 7 height 7
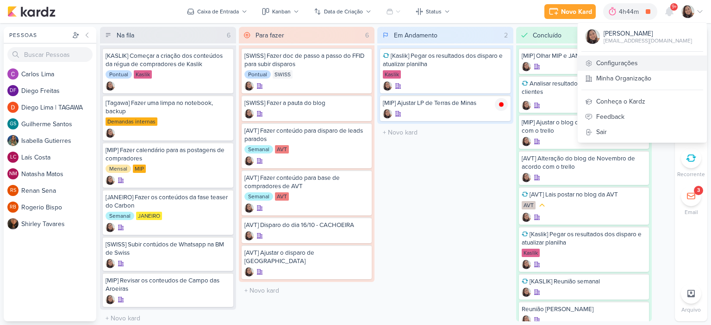
click at [595, 62] on link "Configurações" at bounding box center [642, 63] width 129 height 15
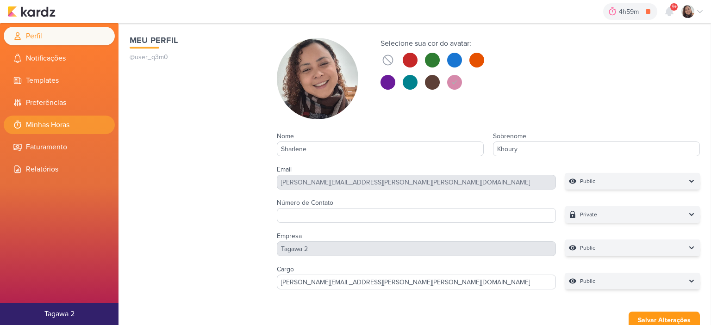
click at [74, 127] on li "Minhas Horas" at bounding box center [59, 125] width 111 height 19
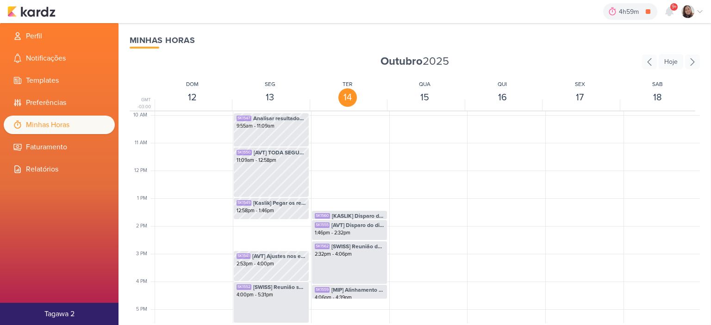
scroll to position [404, 0]
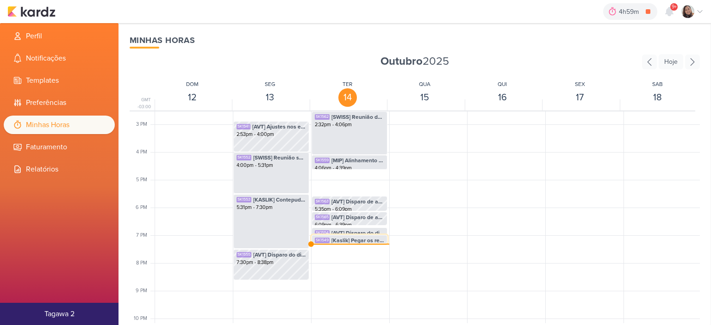
click at [350, 240] on span "[Kaslik] Pegar os resultados dos disparo e atualizar planilha" at bounding box center [357, 241] width 53 height 8
select select "pm"
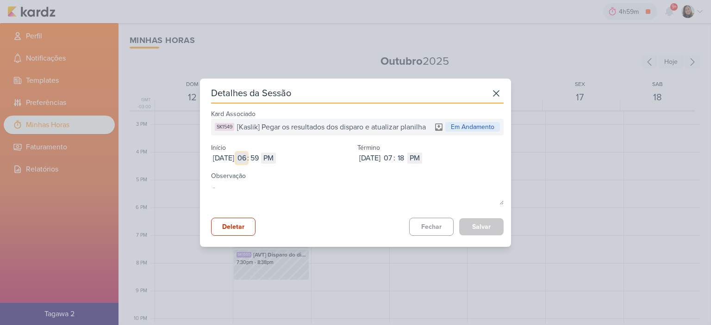
click at [247, 154] on input "06" at bounding box center [241, 158] width 11 height 11
type input "09"
click at [260, 159] on input "59" at bounding box center [254, 158] width 11 height 11
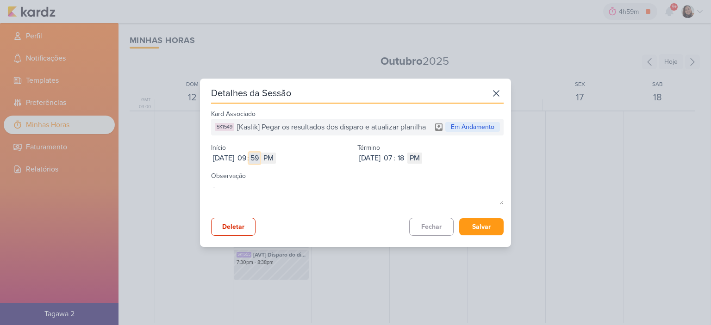
click at [260, 159] on input "59" at bounding box center [254, 158] width 11 height 11
type input "38"
click at [296, 160] on div "Oct 14, 2025 2025-10-14 09 : 38 AM PM" at bounding box center [284, 158] width 146 height 11
select select "am"
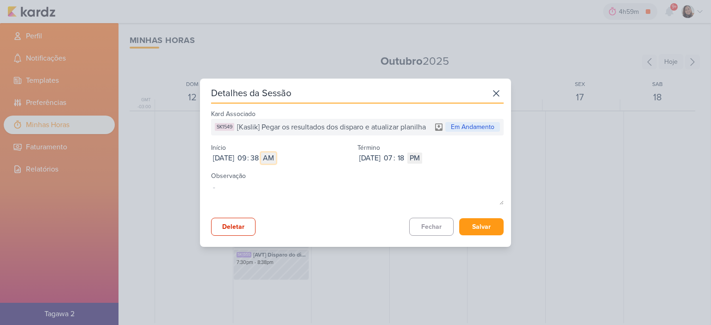
click at [276, 153] on select "AM PM" at bounding box center [268, 158] width 15 height 11
click at [393, 159] on input "07" at bounding box center [387, 158] width 11 height 11
type input "11"
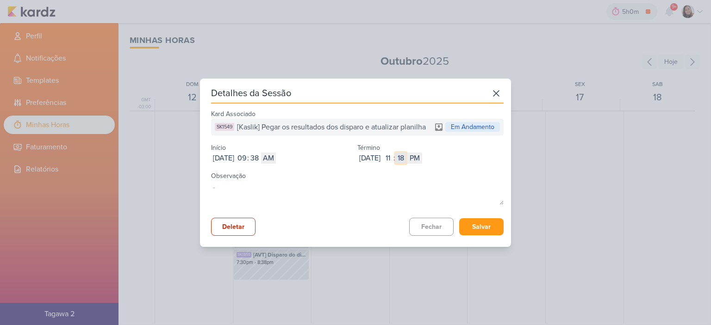
click at [406, 157] on input "18" at bounding box center [400, 158] width 11 height 11
type input "05"
click at [422, 153] on select "AM PM" at bounding box center [414, 158] width 15 height 11
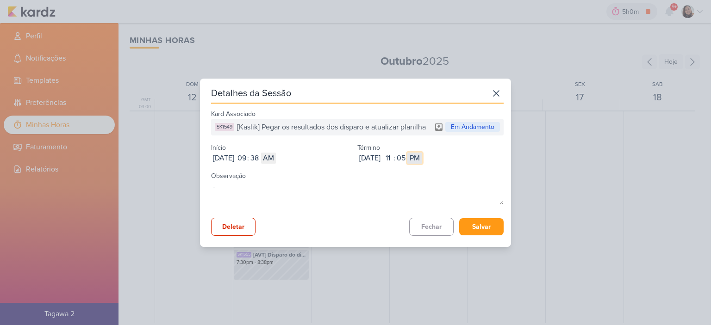
select select "am"
click at [422, 153] on select "AM PM" at bounding box center [414, 158] width 15 height 11
click at [478, 226] on button "Salvar" at bounding box center [481, 226] width 44 height 17
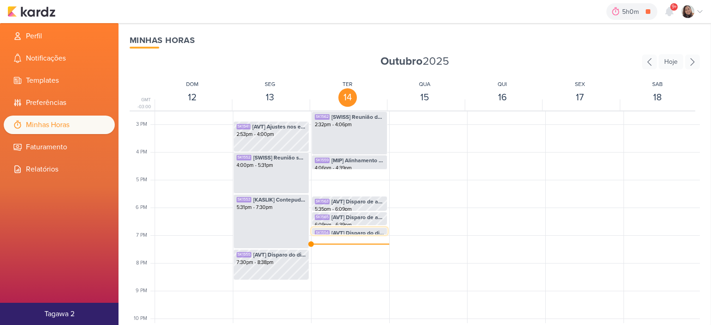
click at [360, 230] on span "[AVT] Disparo do dia 15/10 - ÉDEN" at bounding box center [357, 233] width 53 height 8
select select "pm"
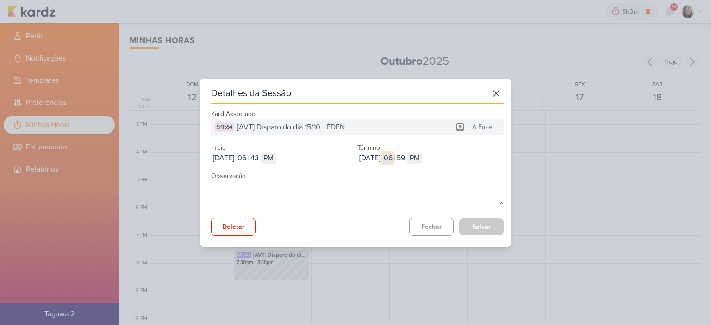
click at [393, 157] on input "06" at bounding box center [387, 158] width 11 height 11
type input "07"
click at [406, 160] on input "59" at bounding box center [400, 158] width 11 height 11
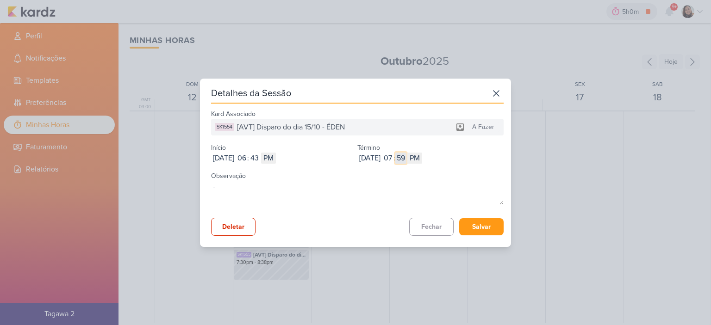
click at [406, 160] on input "59" at bounding box center [400, 158] width 11 height 11
type input "19"
click at [470, 229] on button "Salvar" at bounding box center [481, 226] width 44 height 17
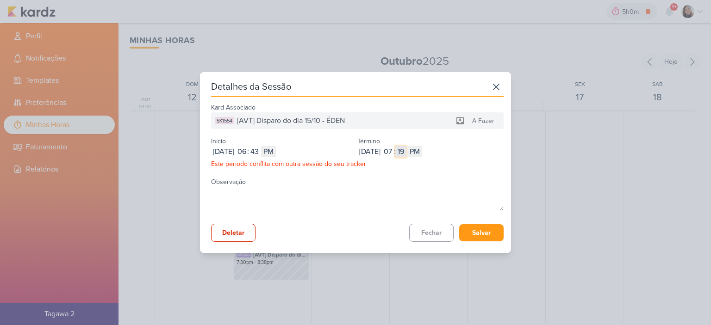
click at [406, 150] on input "19" at bounding box center [400, 151] width 11 height 11
type input "18"
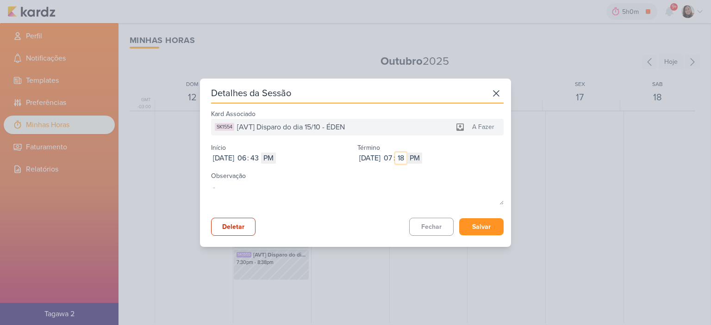
type input "18"
click at [482, 230] on button "Salvar" at bounding box center [481, 226] width 44 height 17
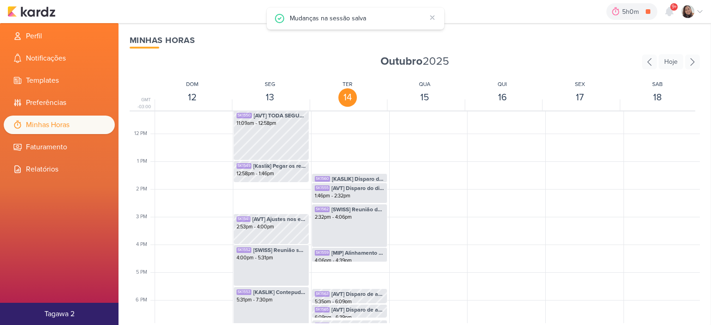
scroll to position [265, 0]
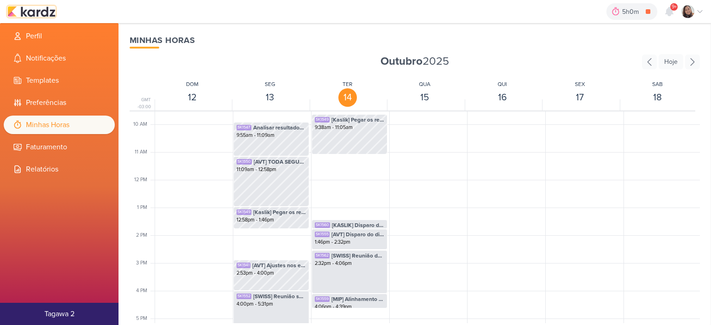
click at [52, 11] on img at bounding box center [31, 11] width 48 height 11
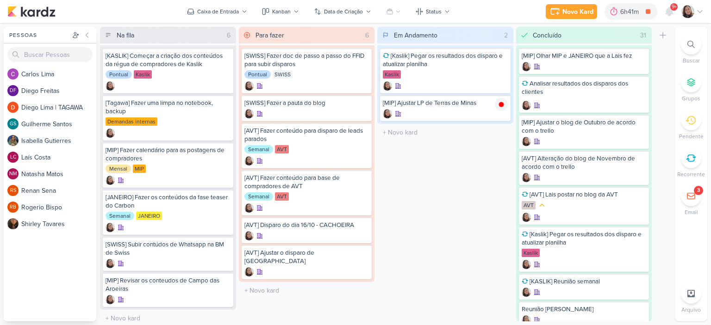
click at [700, 9] on icon at bounding box center [699, 11] width 7 height 7
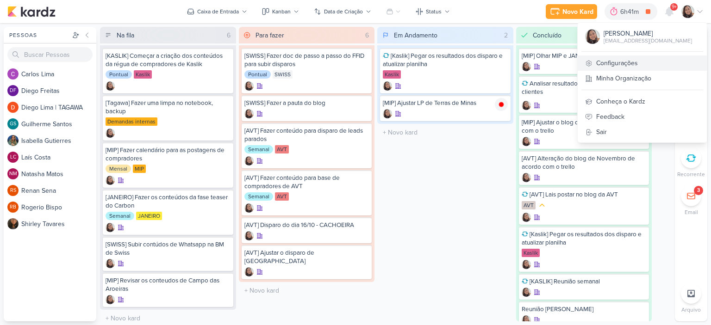
click at [628, 57] on link "Configurações" at bounding box center [642, 63] width 129 height 15
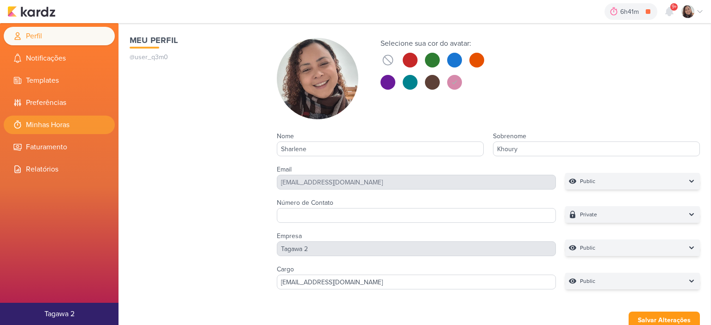
click at [71, 123] on li "Minhas Horas" at bounding box center [59, 125] width 111 height 19
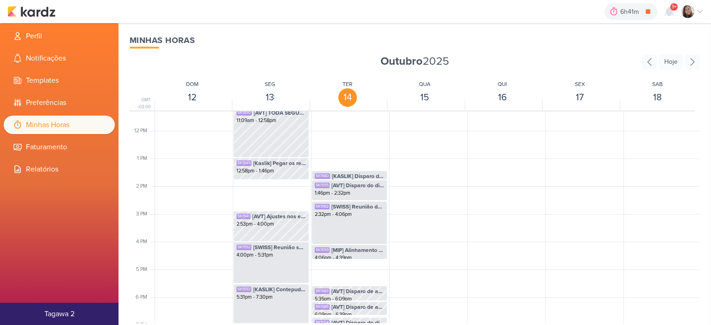
scroll to position [404, 0]
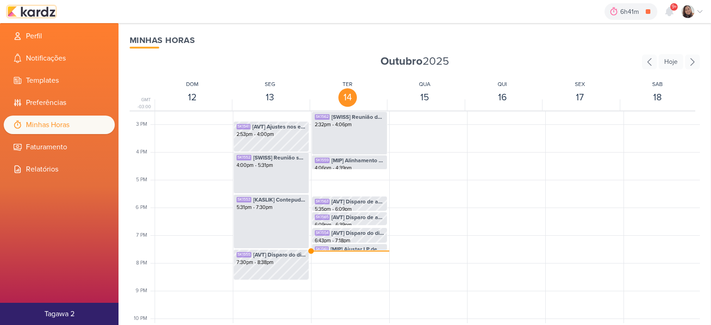
click at [38, 11] on img at bounding box center [31, 11] width 48 height 11
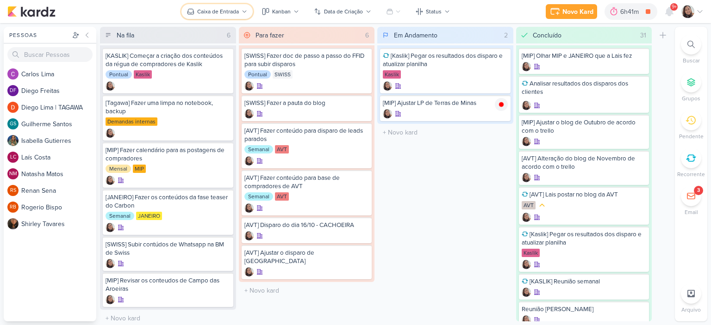
click at [247, 9] on button "Caixa de Entrada" at bounding box center [216, 11] width 71 height 15
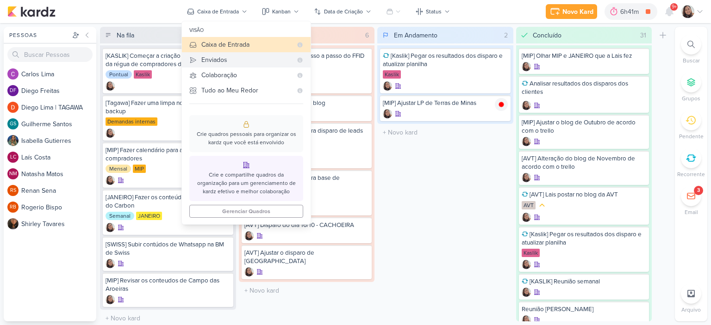
click at [231, 58] on div "Enviados" at bounding box center [246, 60] width 91 height 10
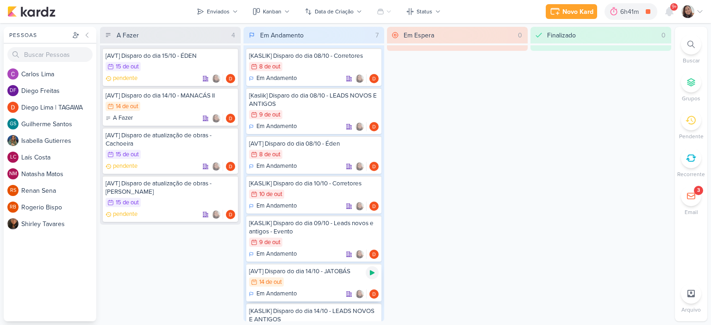
click at [374, 275] on icon at bounding box center [371, 272] width 7 height 7
click at [230, 12] on button "Enviados" at bounding box center [217, 11] width 52 height 15
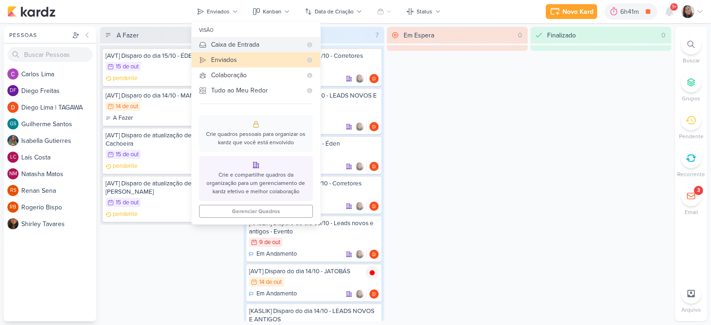
click at [241, 42] on div "Caixa de Entrada" at bounding box center [256, 45] width 91 height 10
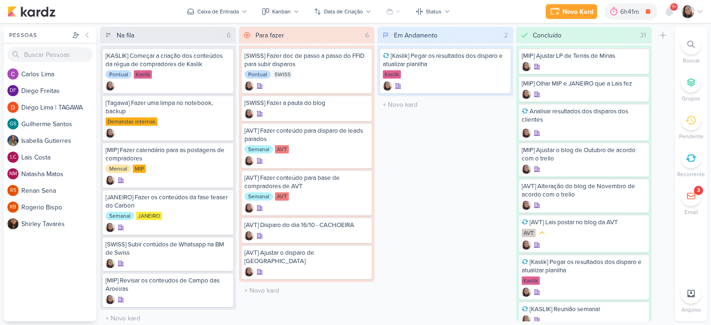
click at [699, 10] on icon at bounding box center [699, 11] width 7 height 7
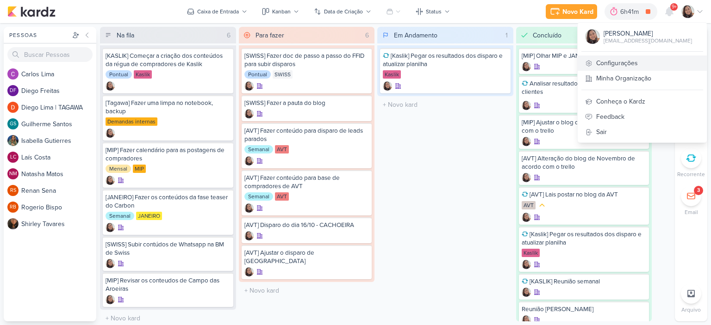
click at [613, 62] on link "Configurações" at bounding box center [642, 63] width 129 height 15
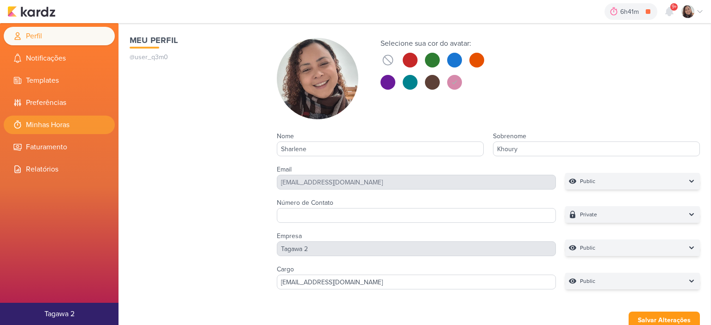
click at [56, 127] on li "Minhas Horas" at bounding box center [59, 125] width 111 height 19
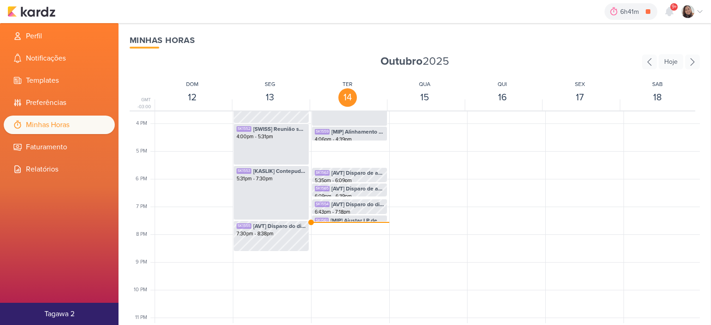
scroll to position [450, 0]
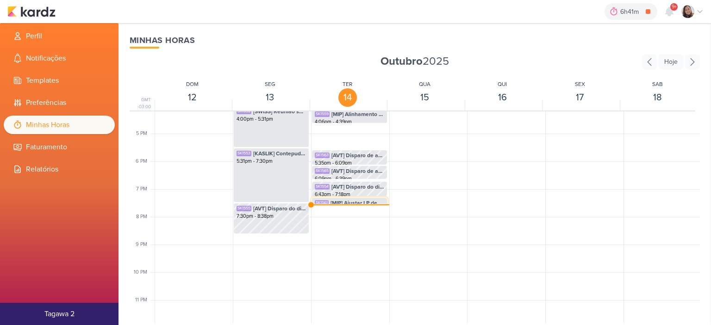
click at [348, 202] on span "[MIP] Ajustar LP de Terras de Minas" at bounding box center [357, 203] width 54 height 8
select select "pm"
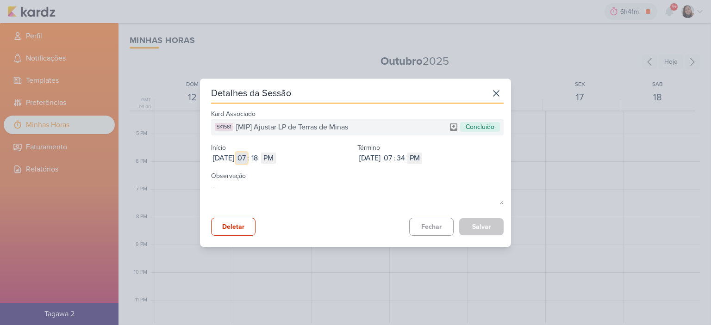
click at [247, 158] on input "07" at bounding box center [241, 158] width 11 height 11
type input "11"
click at [276, 159] on select "AM PM" at bounding box center [268, 158] width 15 height 11
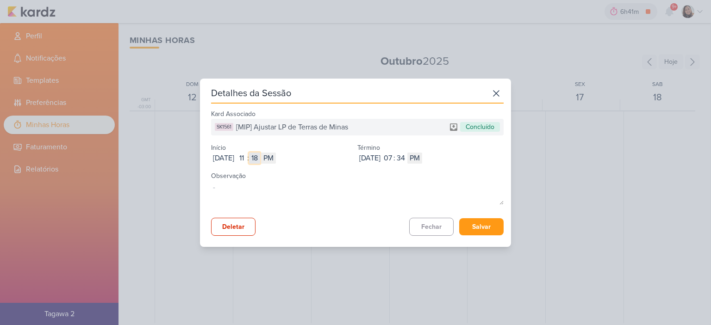
click at [260, 159] on input "18" at bounding box center [254, 158] width 11 height 11
type input "05"
click at [276, 158] on select "AM PM" at bounding box center [268, 158] width 15 height 11
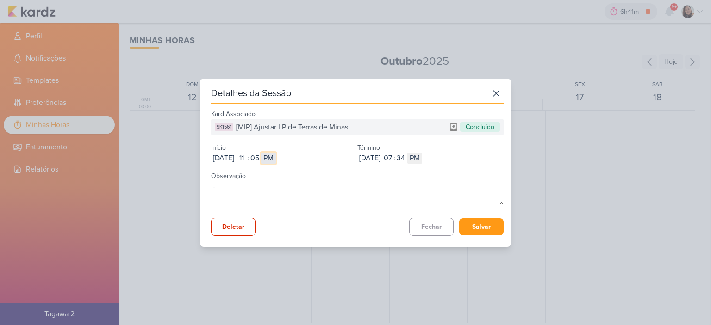
select select "am"
click at [276, 153] on select "AM PM" at bounding box center [268, 158] width 15 height 11
click at [393, 153] on input "07" at bounding box center [387, 158] width 11 height 11
type input "11"
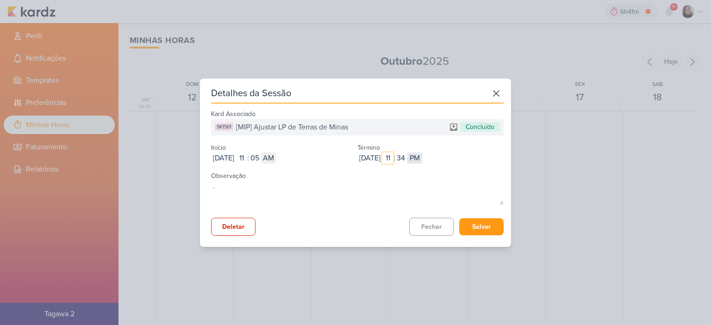
type input "11"
click at [422, 162] on select "AM PM" at bounding box center [414, 158] width 15 height 11
select select "am"
click at [422, 153] on select "AM PM" at bounding box center [414, 158] width 15 height 11
click at [485, 222] on button "Salvar" at bounding box center [481, 226] width 44 height 17
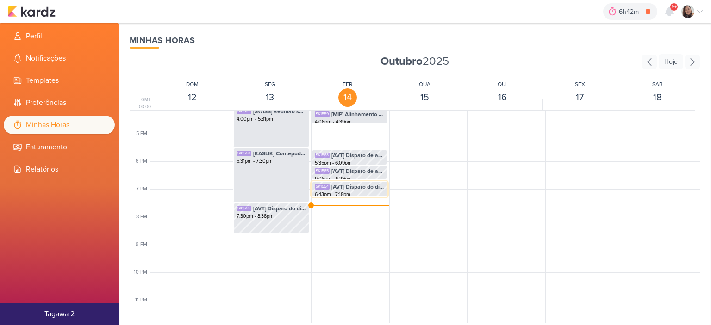
click at [338, 188] on span "[AVT] Disparo do dia 15/10 - ÉDEN" at bounding box center [357, 187] width 53 height 8
select select "pm"
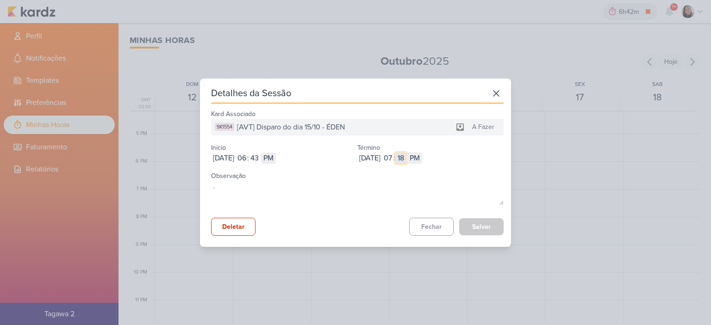
click at [406, 160] on input "18" at bounding box center [400, 158] width 11 height 11
type input "34"
click at [476, 224] on button "Salvar" at bounding box center [481, 226] width 44 height 17
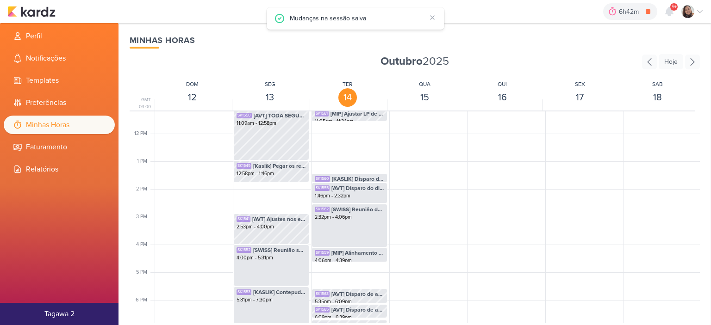
scroll to position [265, 0]
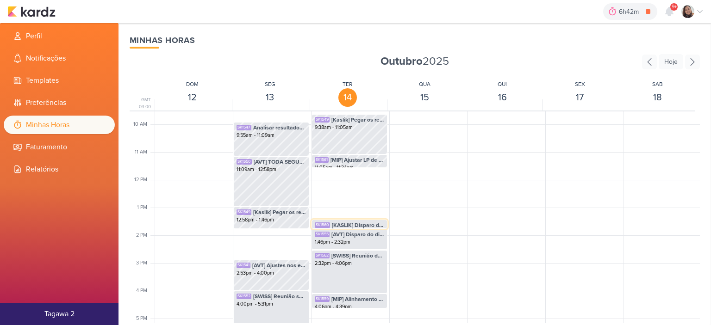
click at [351, 220] on div "SK1560 [KASLIK] Disparo do dia 14/10 - LEADS NOVOS E ANTIGOS 1:26pm - 1:46pm" at bounding box center [349, 229] width 75 height 18
select select "pm"
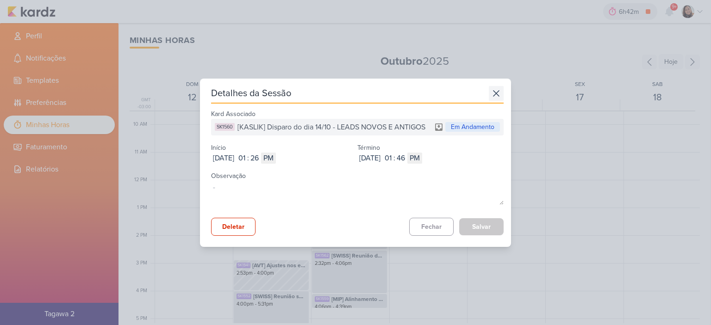
click at [496, 98] on icon at bounding box center [496, 93] width 15 height 15
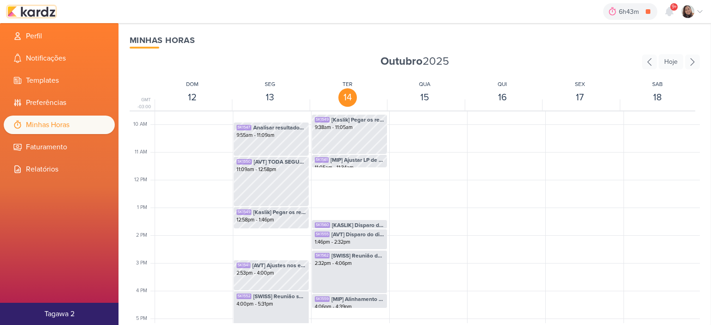
click at [31, 11] on img at bounding box center [31, 11] width 48 height 11
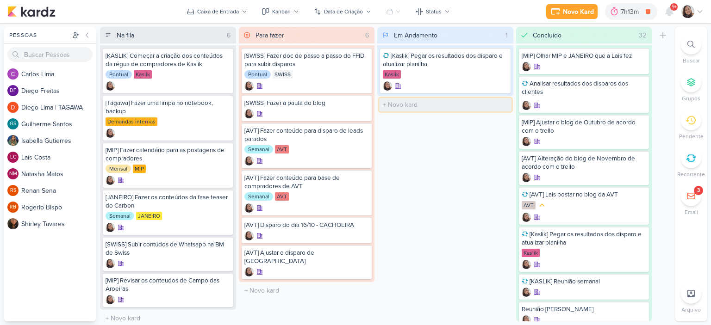
click at [391, 103] on input "text" at bounding box center [445, 104] width 132 height 13
type input "[KASLIK] Disparo do dia 15/10 - LEADS NOVOS E ANTIGOS"
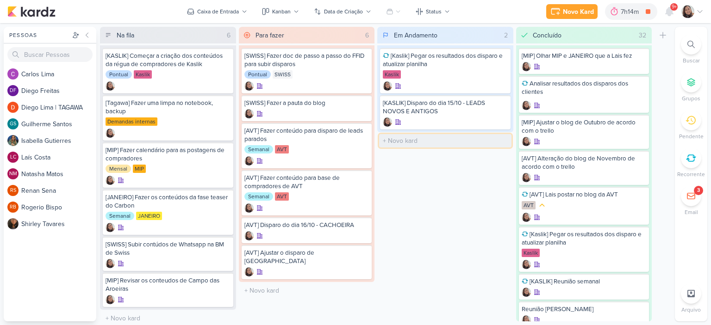
click at [436, 145] on input "text" at bounding box center [445, 140] width 132 height 13
type input "[KASLIK] Disparo do dia 15/10 - Corretores"
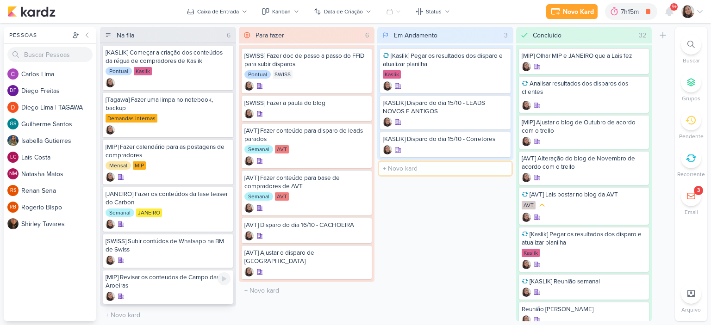
scroll to position [4, 0]
click at [702, 11] on icon at bounding box center [699, 11] width 7 height 7
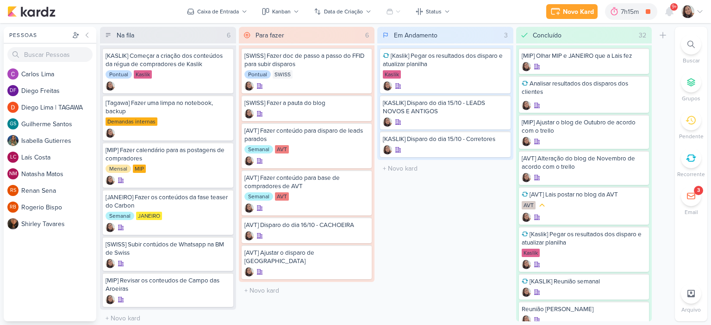
click at [703, 8] on icon at bounding box center [699, 11] width 7 height 7
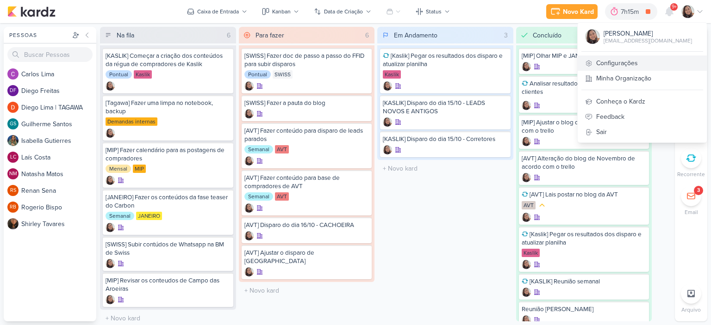
click at [629, 59] on link "Configurações" at bounding box center [642, 63] width 129 height 15
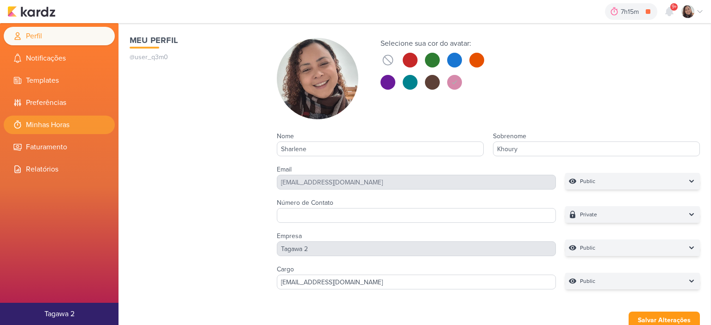
click at [56, 127] on li "Minhas Horas" at bounding box center [59, 125] width 111 height 19
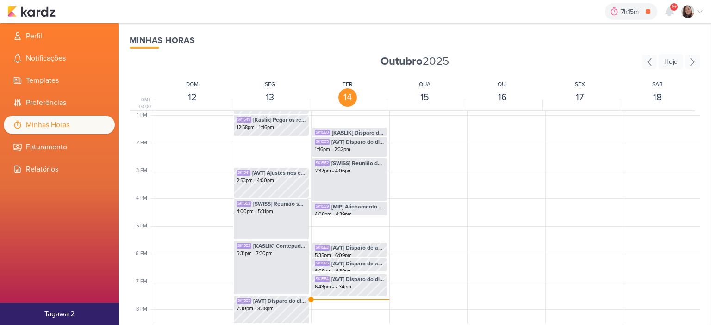
scroll to position [450, 0]
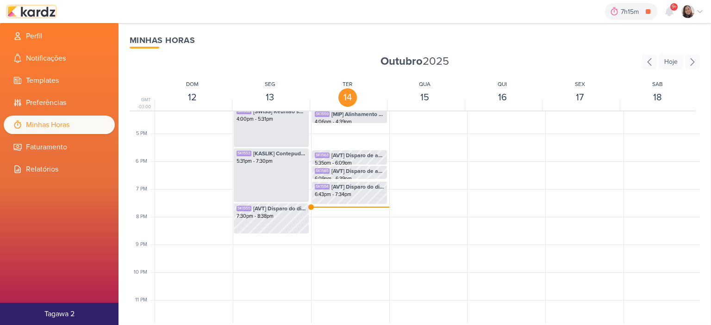
click at [44, 15] on img at bounding box center [31, 11] width 48 height 11
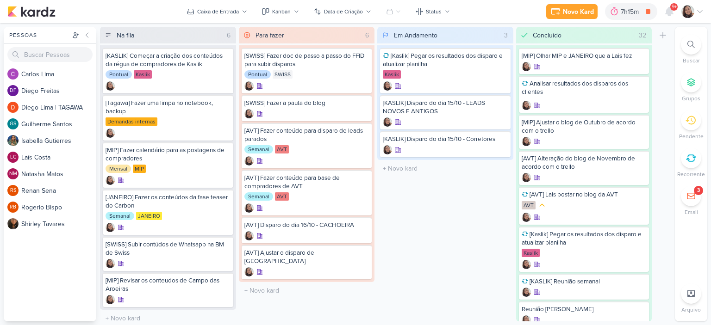
click at [702, 11] on icon at bounding box center [699, 11] width 7 height 7
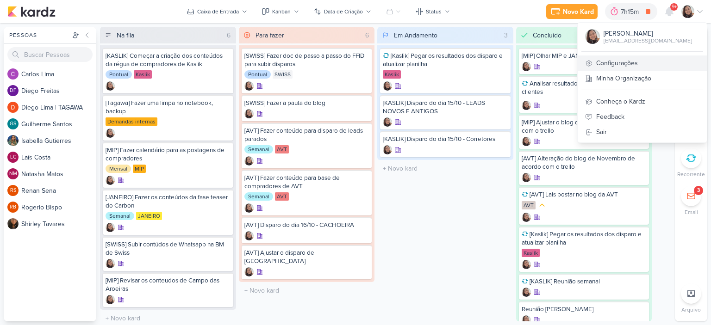
click at [609, 64] on link "Configurações" at bounding box center [642, 63] width 129 height 15
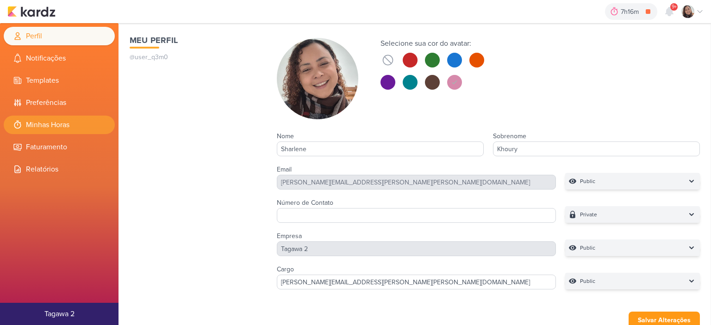
click at [55, 120] on li "Minhas Horas" at bounding box center [59, 125] width 111 height 19
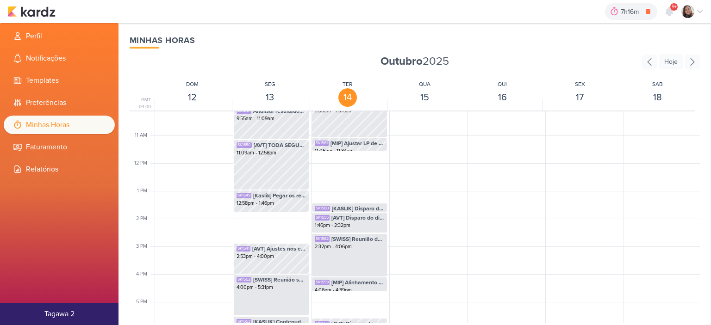
scroll to position [357, 0]
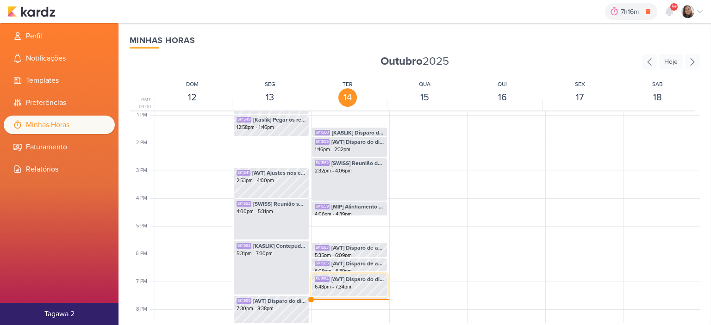
click at [350, 279] on span "[AVT] Disparo do dia 15/10 - ÉDEN" at bounding box center [357, 279] width 53 height 8
select select "pm"
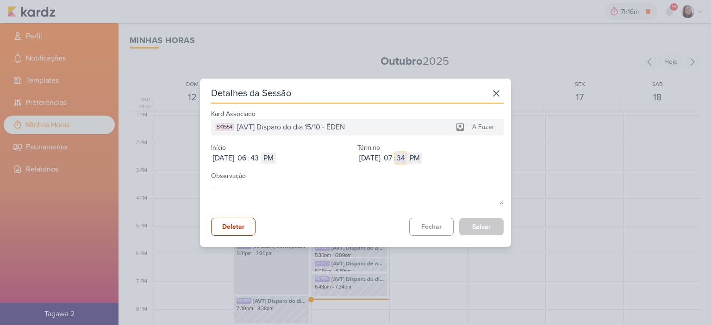
click at [406, 155] on input "34" at bounding box center [400, 158] width 11 height 11
type input "39"
click at [474, 224] on button "Salvar" at bounding box center [481, 226] width 44 height 17
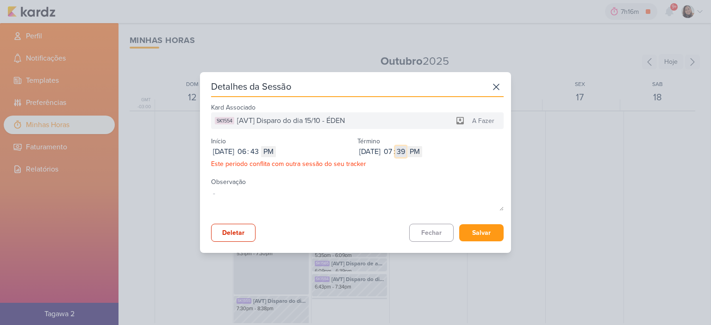
click at [406, 155] on input "39" at bounding box center [400, 151] width 11 height 11
type input "39"
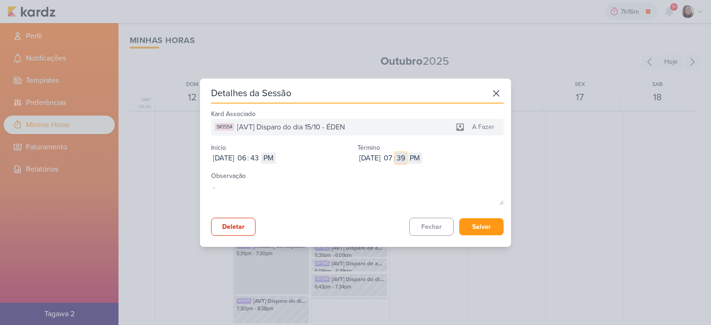
type input "3"
type input "39"
click at [476, 229] on button "Salvar" at bounding box center [481, 226] width 44 height 17
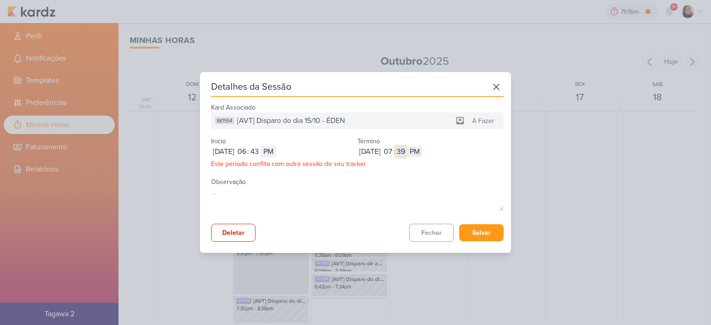
click at [406, 151] on input "39" at bounding box center [400, 151] width 11 height 11
type input "38"
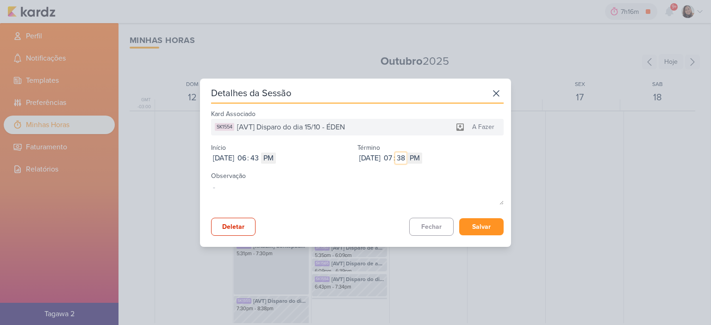
type input "38"
click at [486, 230] on button "Salvar" at bounding box center [481, 226] width 44 height 17
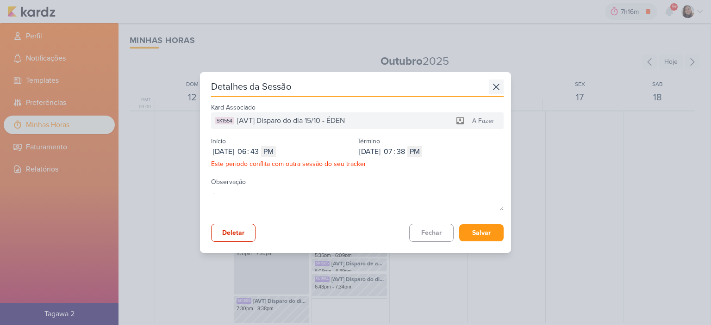
click at [489, 87] on icon at bounding box center [496, 87] width 15 height 15
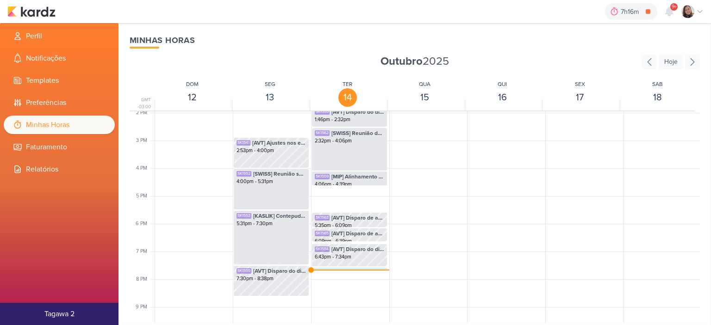
scroll to position [404, 0]
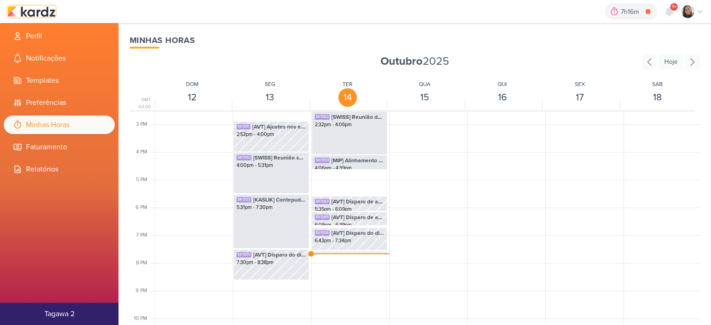
click at [42, 14] on img at bounding box center [31, 11] width 48 height 11
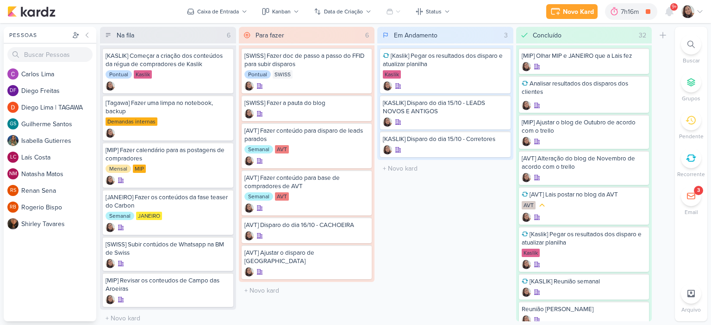
click at [253, 9] on div "Novo Kard Ctrl + k 7h16m [AVT] Disparo do dia 14/10 - JATOBÁS 0h0m Hoje 7h16m S…" at bounding box center [355, 11] width 696 height 23
click at [248, 7] on button "Caixa de Entrada" at bounding box center [216, 11] width 71 height 15
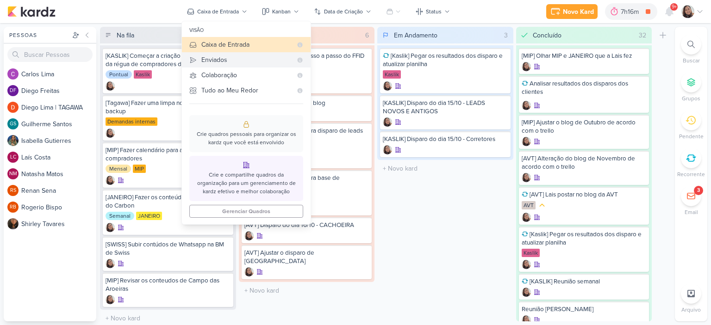
click at [233, 58] on div "Enviados" at bounding box center [246, 60] width 91 height 10
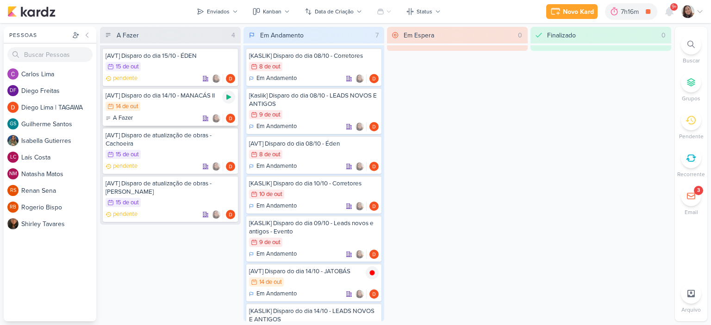
click at [228, 98] on icon at bounding box center [228, 97] width 5 height 5
click at [228, 13] on div "Enviados" at bounding box center [218, 11] width 23 height 8
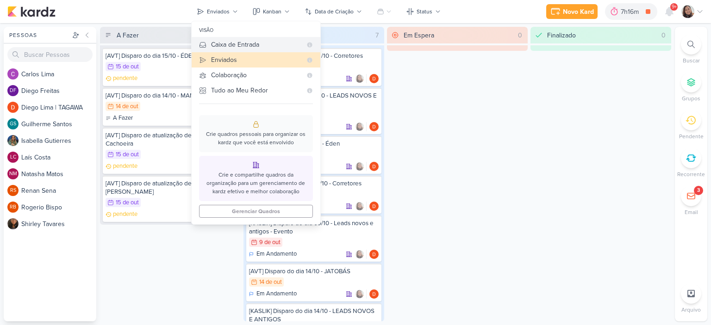
click at [239, 45] on div "Caixa de Entrada" at bounding box center [256, 45] width 91 height 10
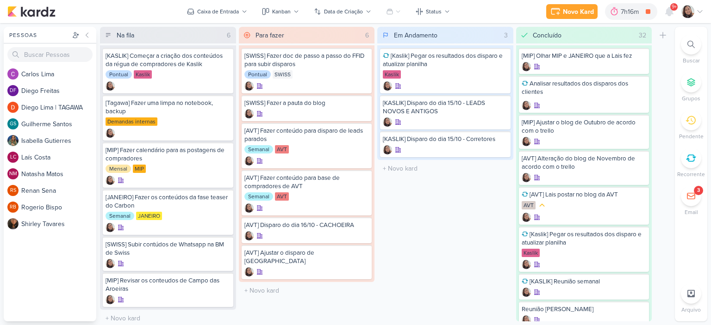
click at [698, 11] on icon at bounding box center [700, 12] width 5 height 2
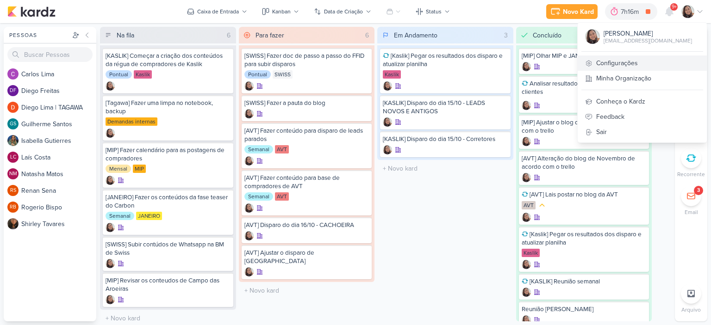
click at [609, 61] on link "Configurações" at bounding box center [642, 63] width 129 height 15
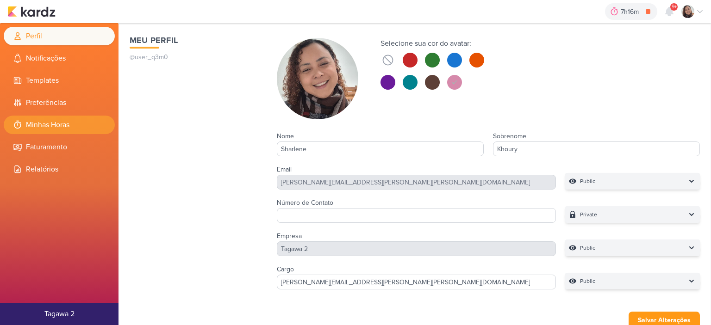
click at [56, 127] on li "Minhas Horas" at bounding box center [59, 125] width 111 height 19
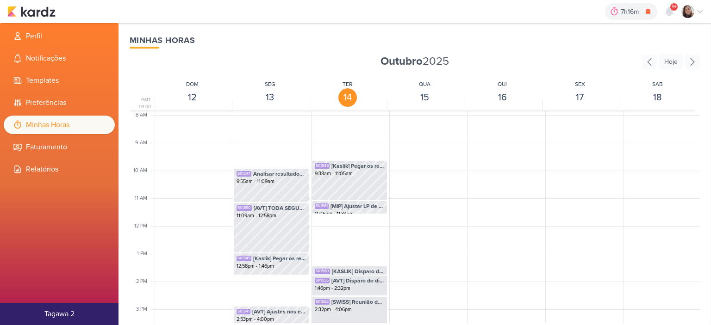
scroll to position [454, 0]
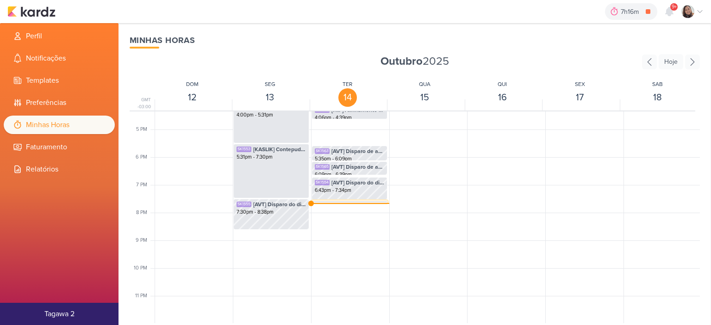
click at [343, 202] on span "[AVT] Disparo do dia 14/10 - JATOBÁS" at bounding box center [357, 206] width 53 height 8
select select "pm"
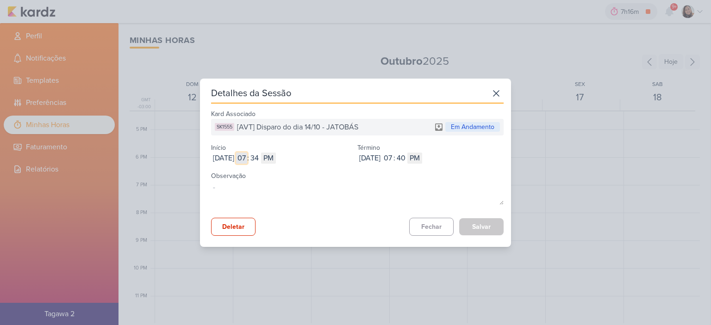
click at [247, 161] on input "07" at bounding box center [241, 158] width 11 height 11
type input "11"
click at [276, 158] on select "AM PM" at bounding box center [268, 158] width 15 height 11
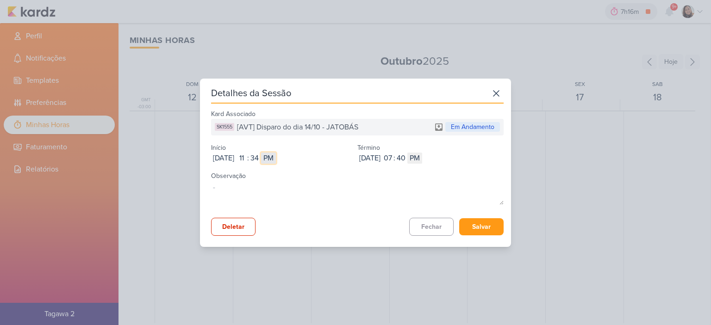
select select "am"
click at [276, 153] on select "AM PM" at bounding box center [268, 158] width 15 height 11
click at [393, 156] on input "07" at bounding box center [387, 158] width 11 height 11
click at [393, 155] on input "07" at bounding box center [387, 158] width 11 height 11
type input "12"
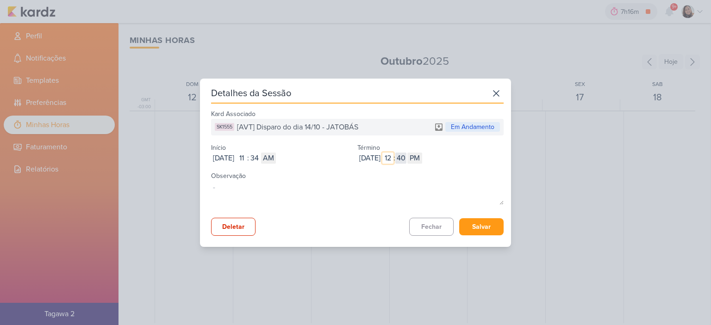
type input "12"
click at [406, 156] on input "40" at bounding box center [400, 158] width 11 height 11
type input "15"
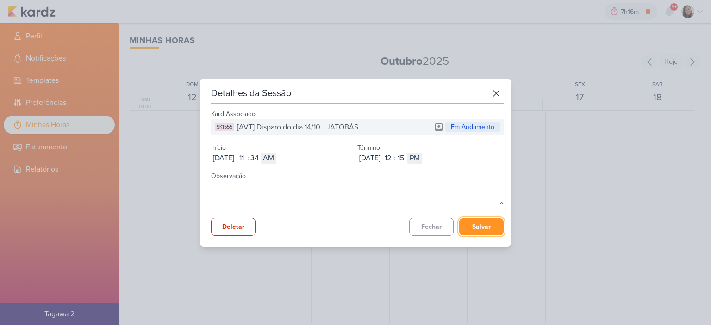
click at [484, 224] on button "Salvar" at bounding box center [481, 226] width 44 height 17
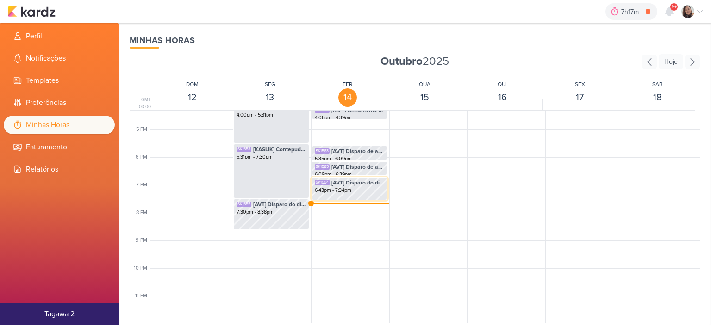
click at [361, 181] on span "[AVT] Disparo do dia 15/10 - ÉDEN" at bounding box center [357, 183] width 53 height 8
select select "pm"
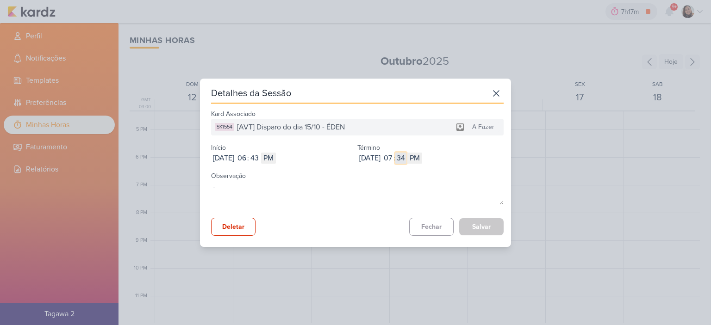
click at [406, 159] on input "34" at bounding box center [400, 158] width 11 height 11
type input "39"
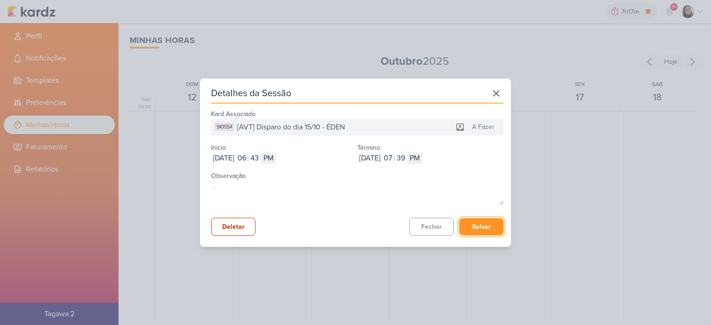
click at [474, 228] on button "Salvar" at bounding box center [481, 226] width 44 height 17
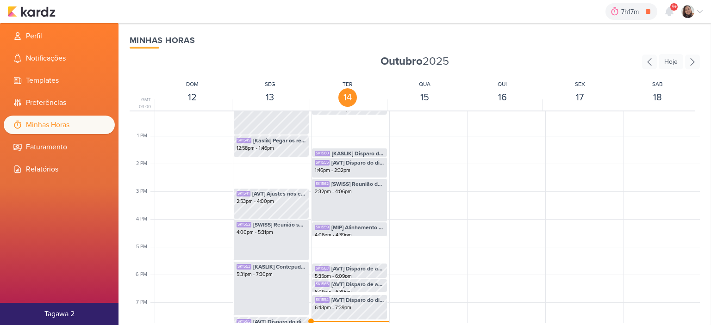
scroll to position [315, 0]
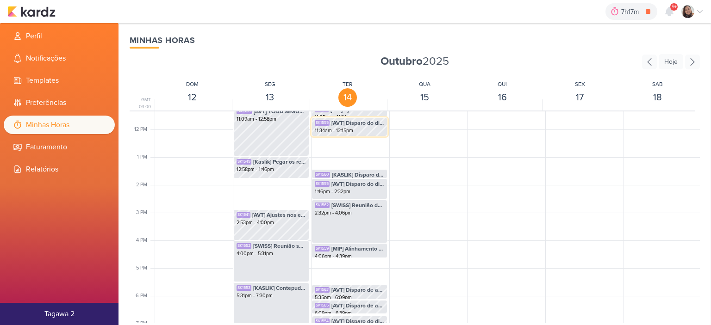
click at [366, 127] on div "11:34am - 12:15pm" at bounding box center [349, 130] width 69 height 7
select select "pm"
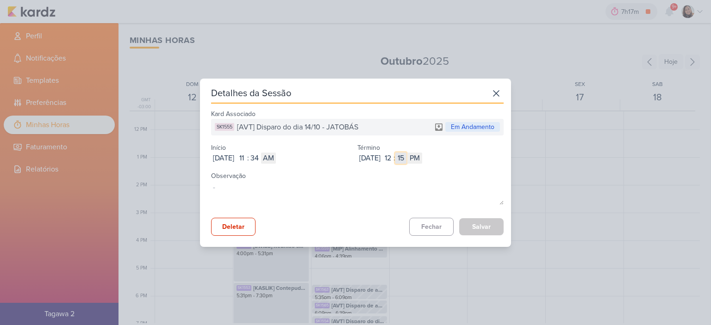
click at [406, 156] on input "15" at bounding box center [400, 158] width 11 height 11
type input "35"
click at [474, 229] on button "Salvar" at bounding box center [481, 226] width 44 height 17
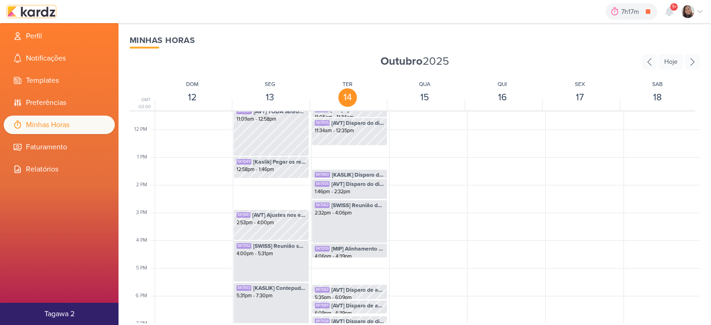
click at [46, 9] on img at bounding box center [31, 11] width 48 height 11
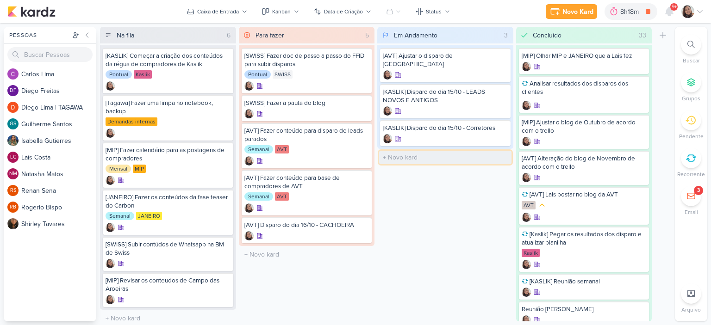
click at [429, 156] on input "text" at bounding box center [445, 157] width 132 height 13
type input "[AVT] Ajustar os disparos do Eden"
